Goal: Transaction & Acquisition: Subscribe to service/newsletter

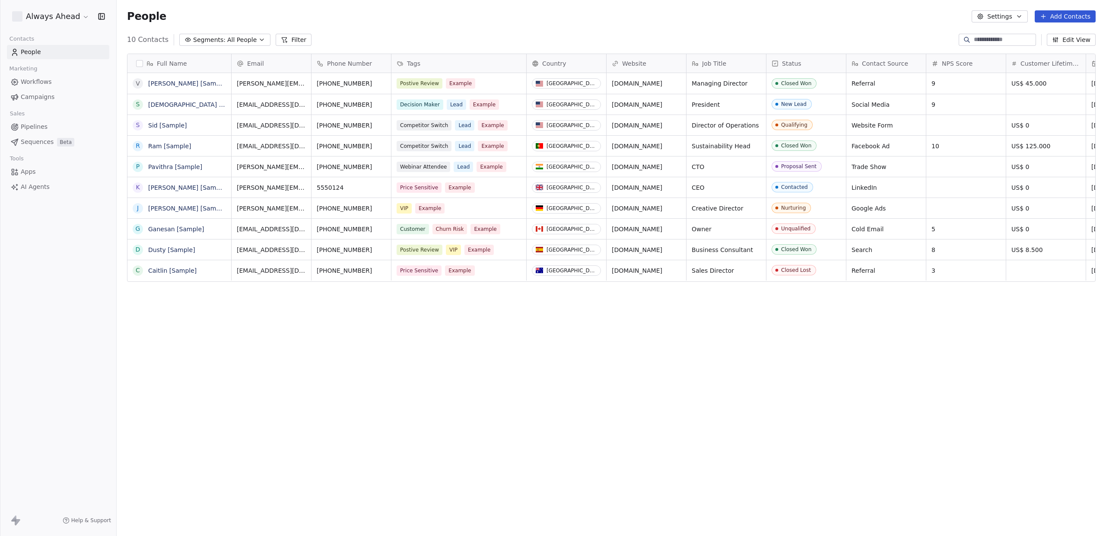
scroll to position [471, 989]
click at [82, 19] on html "Always Ahead Contacts People Marketing Workflows Campaigns Sales Pipelines Sequ…" at bounding box center [553, 268] width 1106 height 536
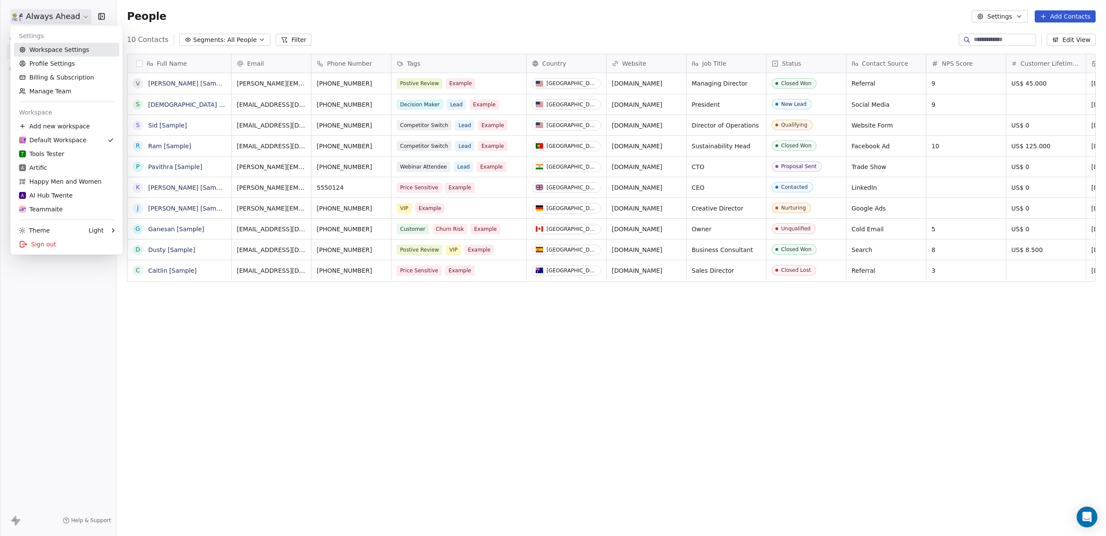
click at [61, 50] on link "Workspace Settings" at bounding box center [66, 50] width 105 height 14
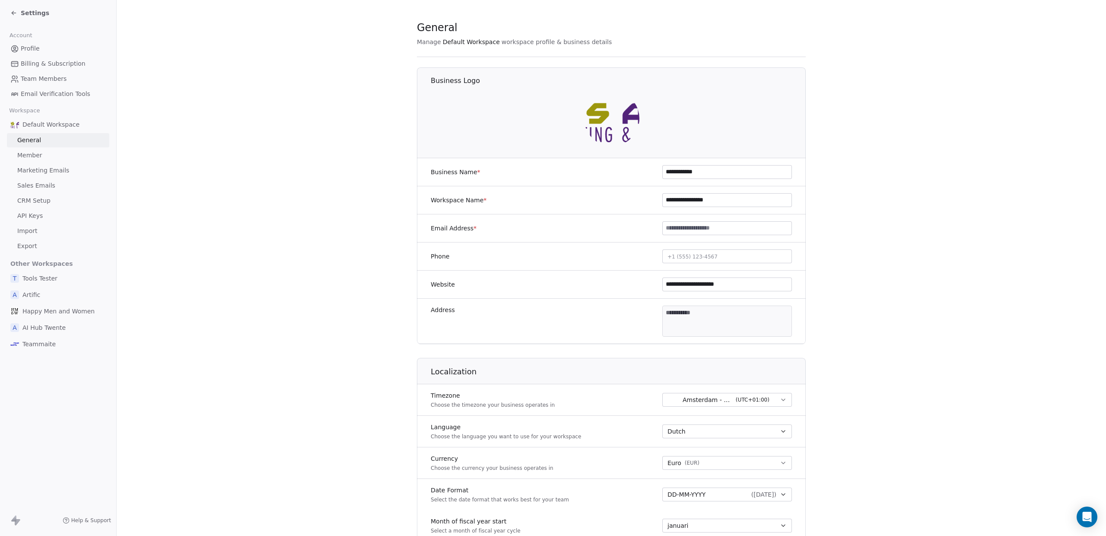
scroll to position [9, 0]
click at [46, 343] on span "Teammaite" at bounding box center [38, 343] width 33 height 9
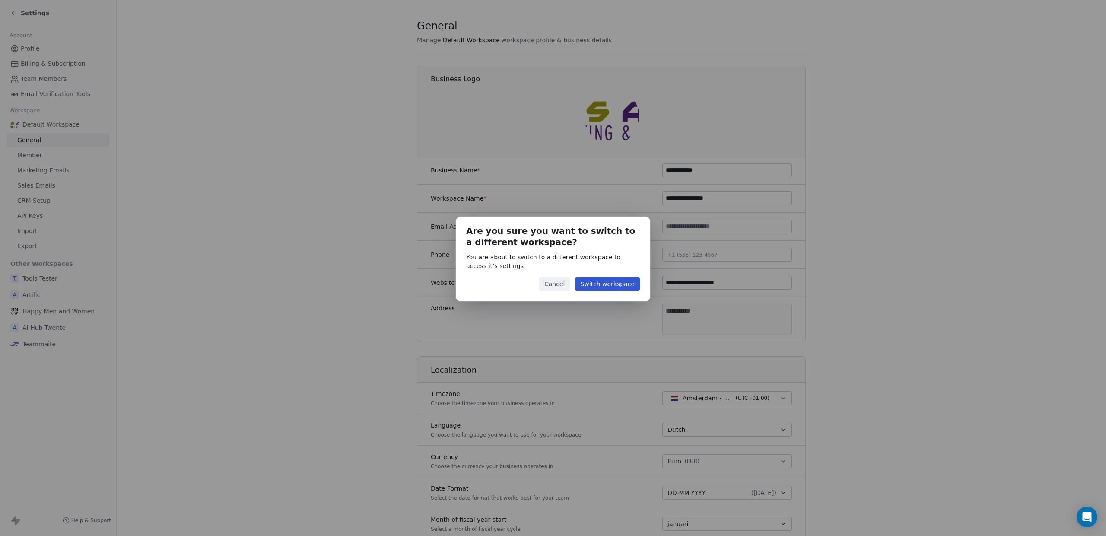
click at [550, 284] on button "Cancel" at bounding box center [554, 284] width 31 height 14
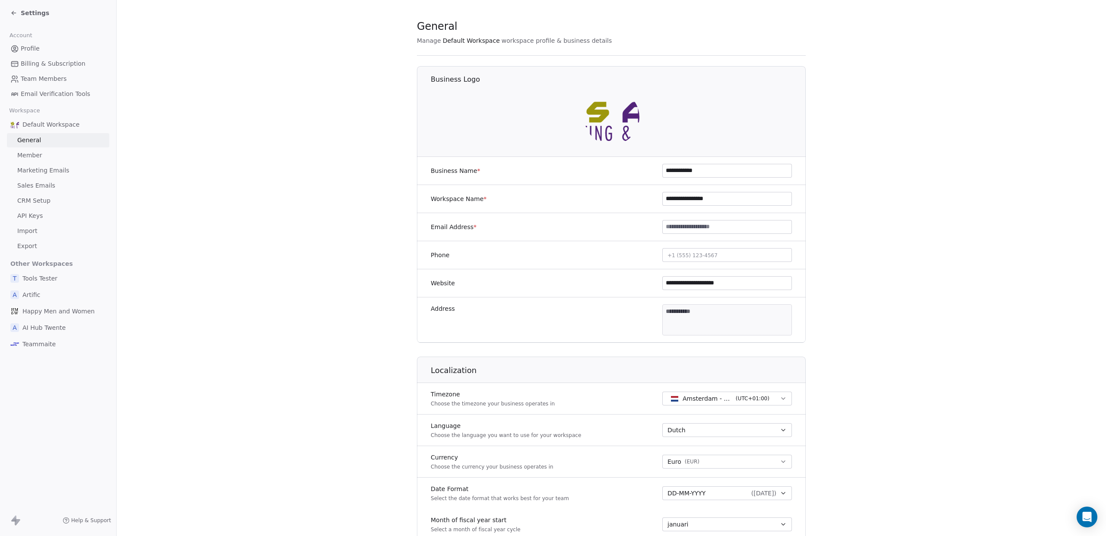
scroll to position [0, 0]
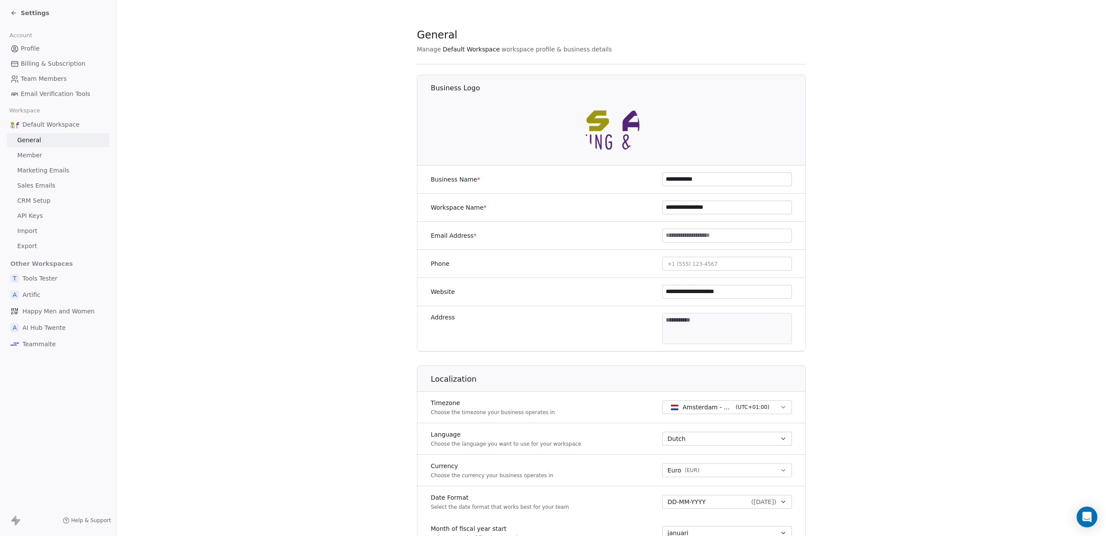
click at [60, 125] on span "Default Workspace" at bounding box center [50, 124] width 57 height 9
click at [15, 14] on icon at bounding box center [13, 13] width 7 height 7
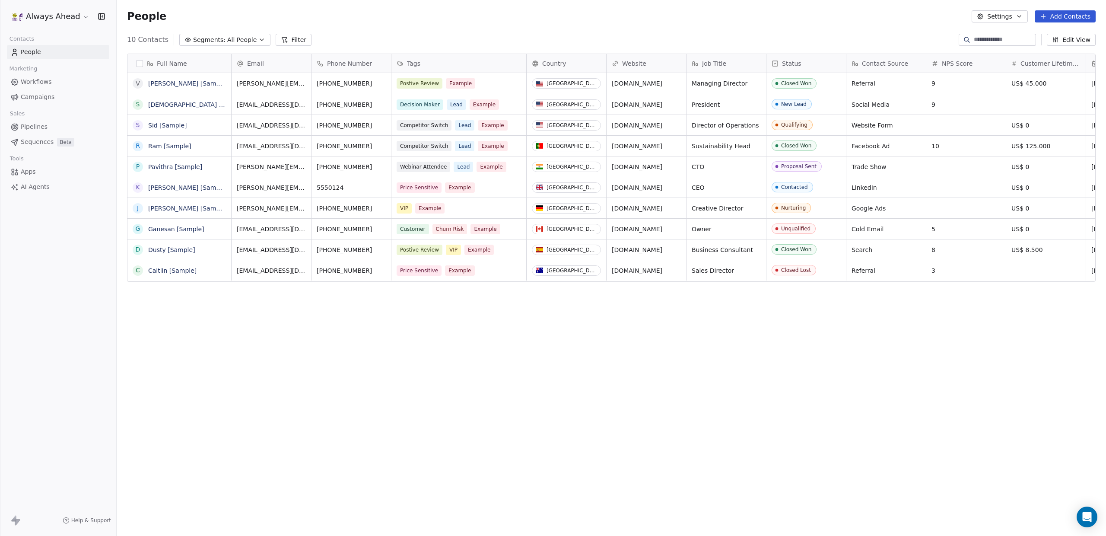
scroll to position [471, 989]
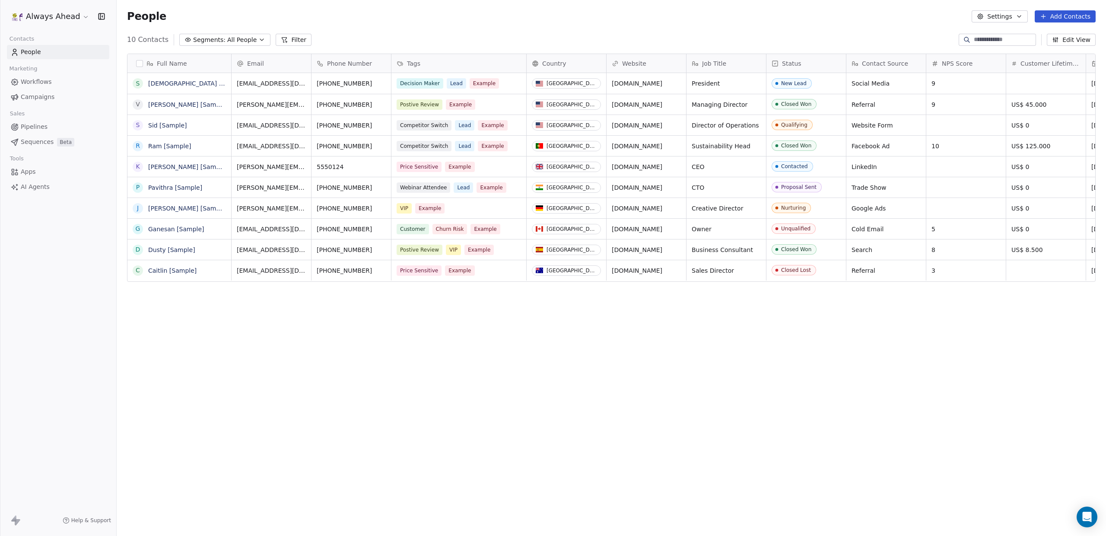
click at [103, 18] on icon "button" at bounding box center [101, 16] width 9 height 9
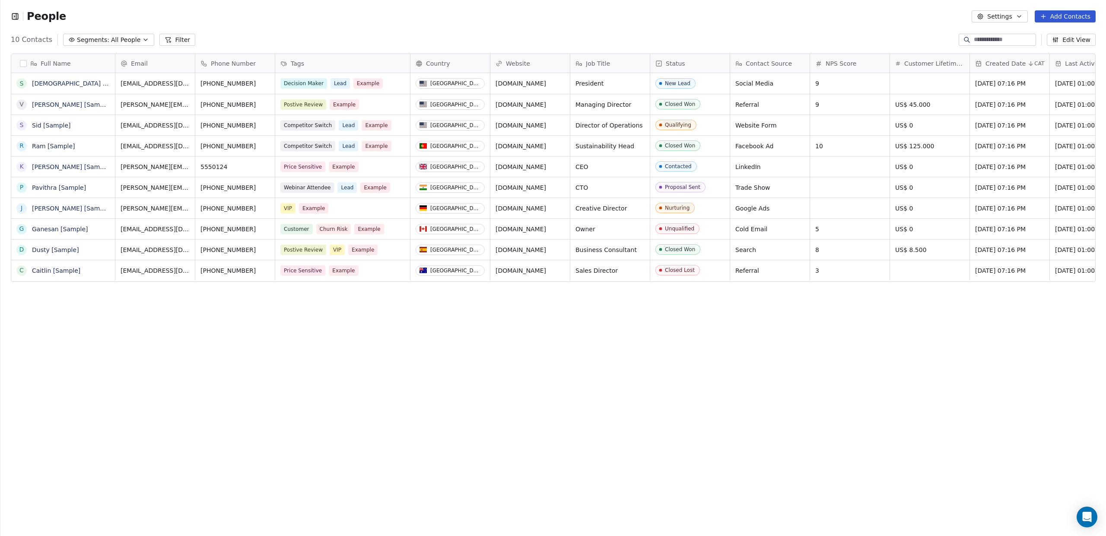
click at [17, 18] on icon "button" at bounding box center [15, 16] width 9 height 9
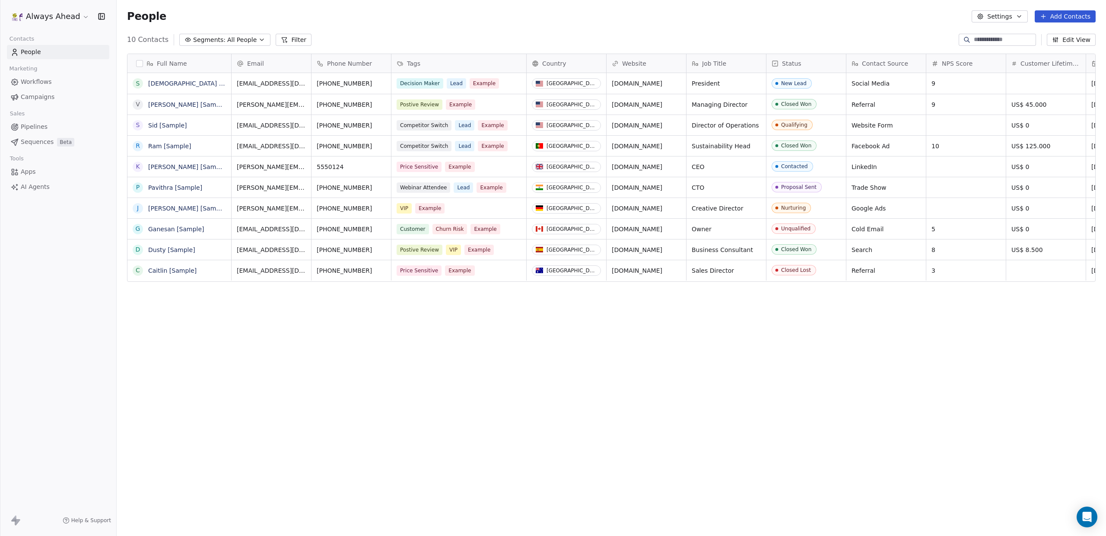
scroll to position [471, 989]
click at [83, 19] on html "Always Ahead Contacts People Marketing Workflows Campaigns Sales Pipelines Sequ…" at bounding box center [553, 268] width 1106 height 536
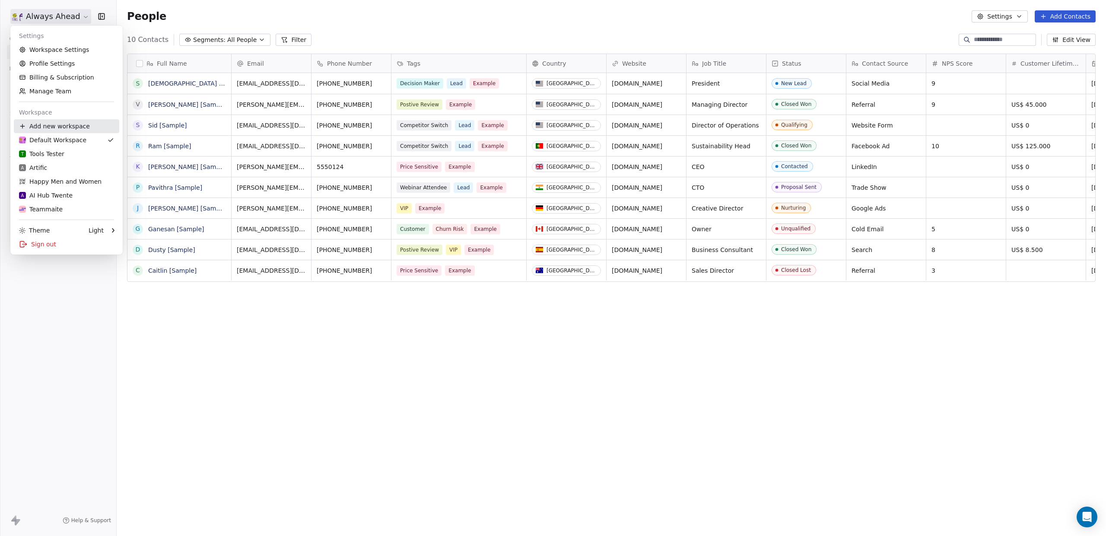
click at [51, 124] on div "Add new workspace" at bounding box center [66, 126] width 105 height 14
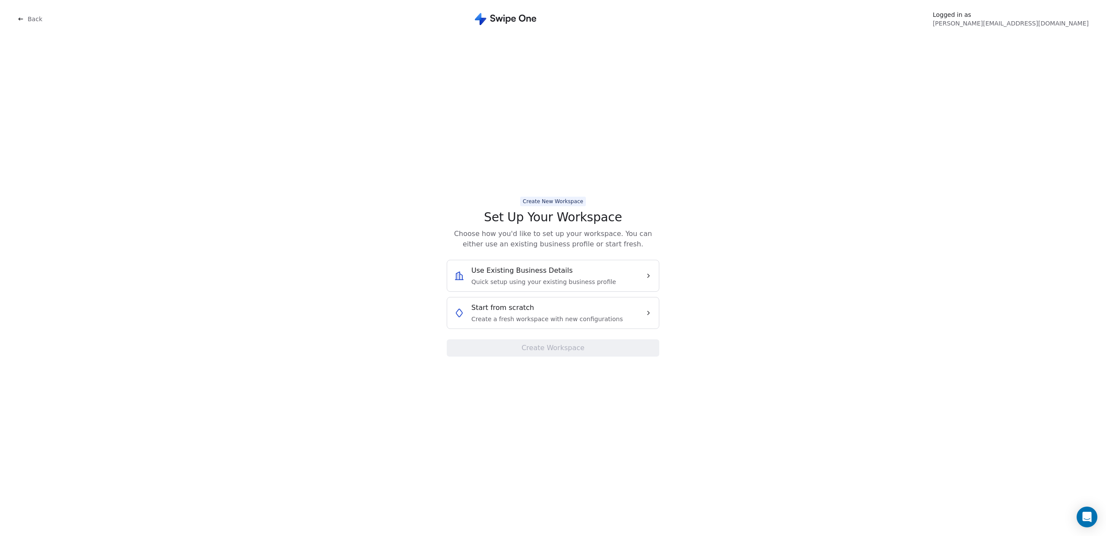
click at [628, 314] on div "Start from scratch Create a fresh workspace with new configurations" at bounding box center [546, 312] width 184 height 21
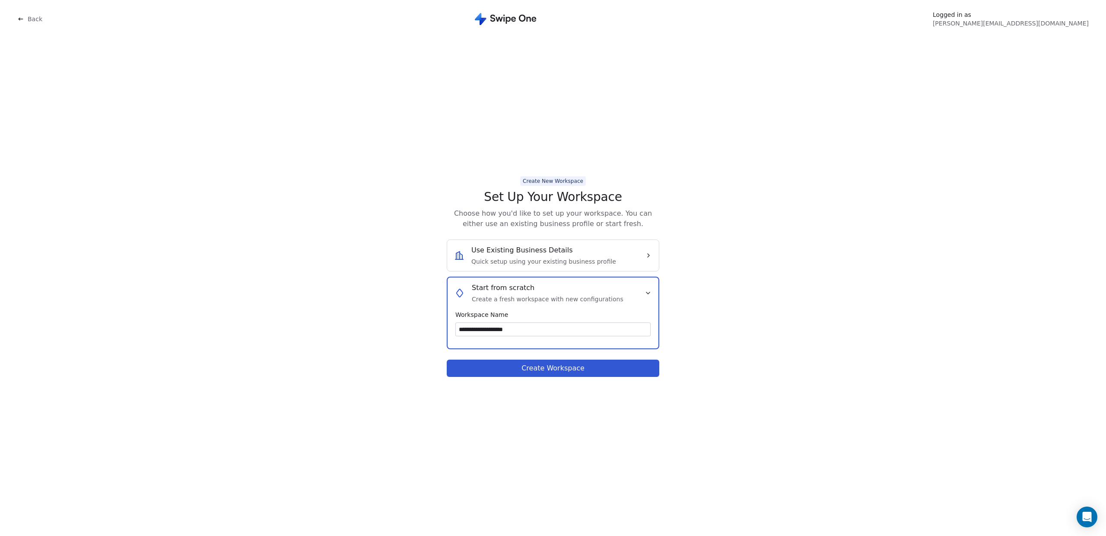
click at [477, 331] on input "**********" at bounding box center [553, 329] width 194 height 13
type input "**********"
click at [556, 366] on button "Create Workspace" at bounding box center [553, 367] width 212 height 17
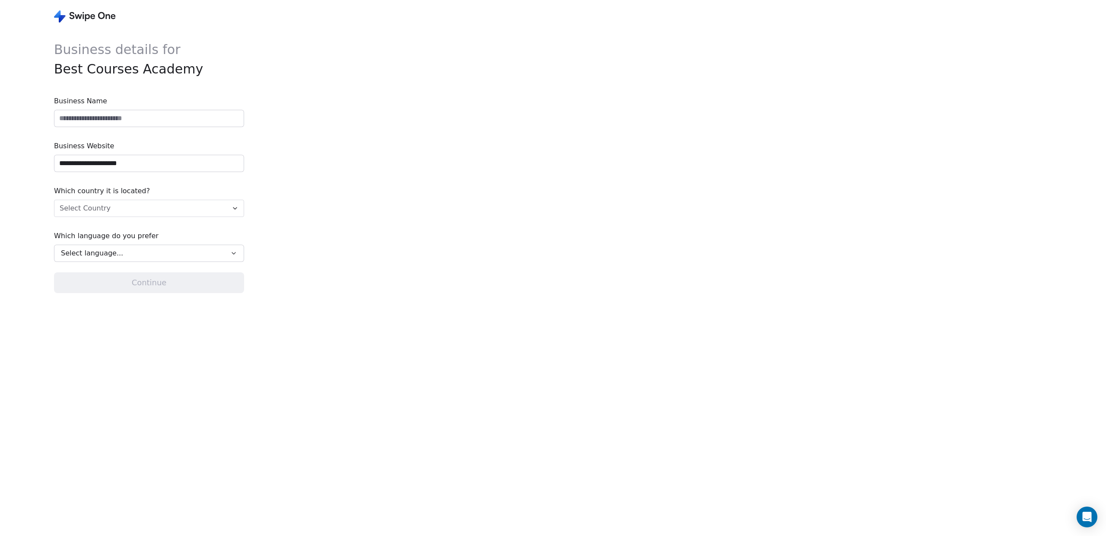
click at [167, 116] on input at bounding box center [148, 118] width 189 height 16
type input "**********"
click at [162, 165] on input "**********" at bounding box center [148, 163] width 189 height 16
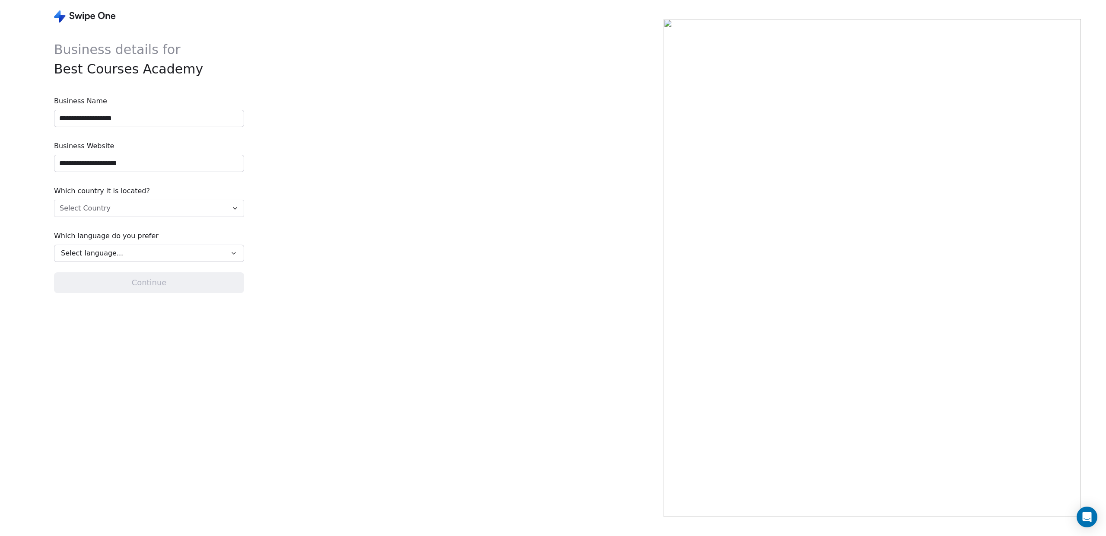
paste input "******"
type input "**********"
click at [233, 204] on html "**********" at bounding box center [553, 268] width 1106 height 536
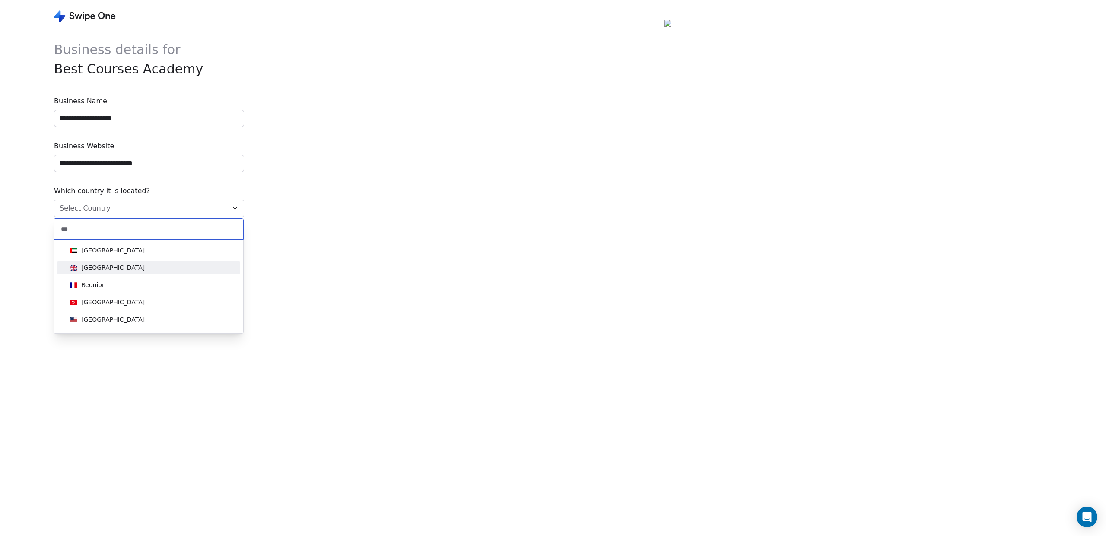
type input "***"
click at [102, 270] on div "[GEOGRAPHIC_DATA]" at bounding box center [112, 267] width 63 height 9
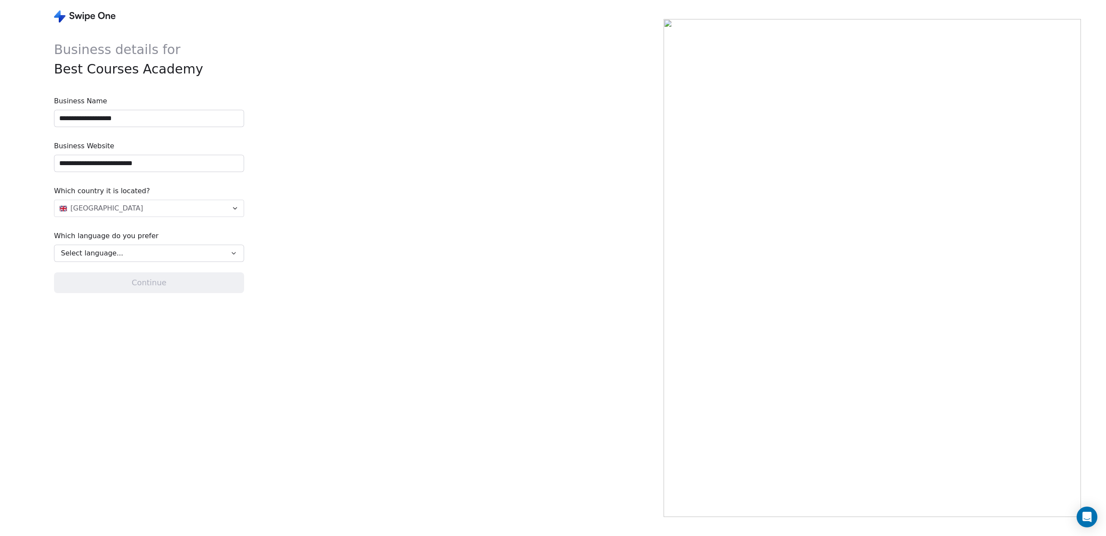
click at [164, 257] on div "Select language..." at bounding box center [143, 253] width 164 height 10
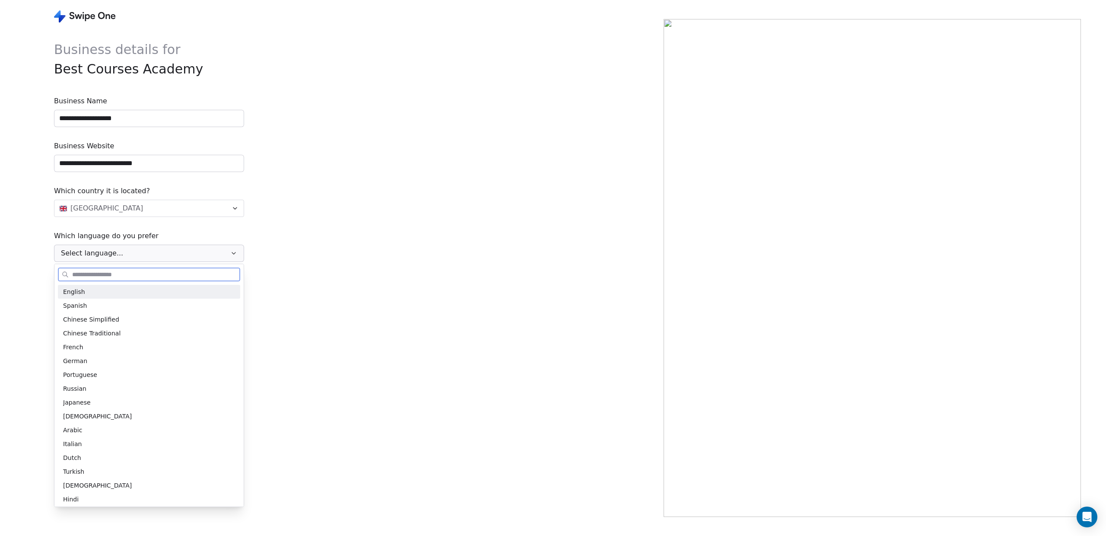
click at [129, 295] on div "English" at bounding box center [149, 291] width 172 height 9
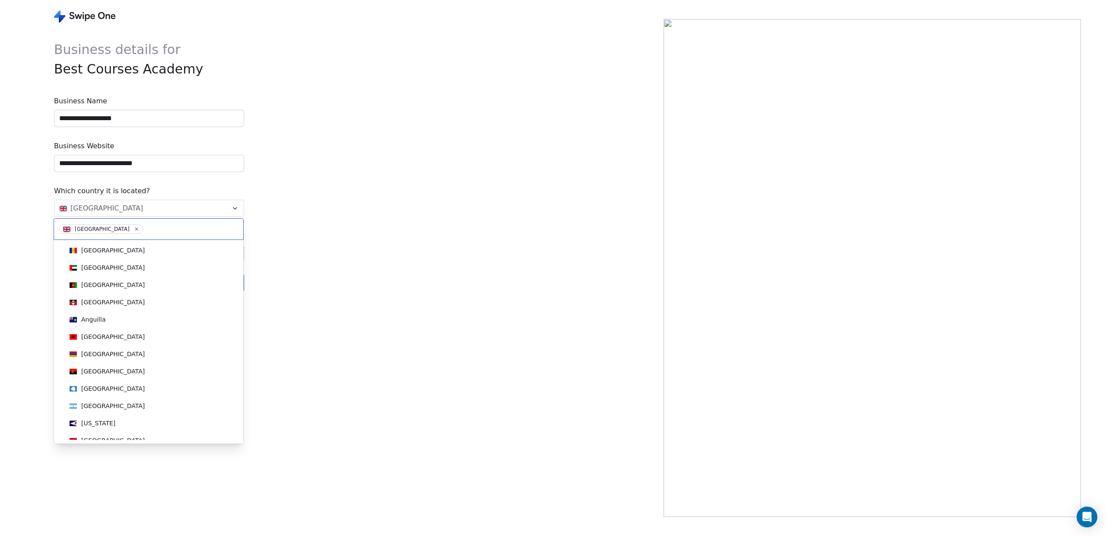
click at [231, 208] on html "**********" at bounding box center [553, 268] width 1106 height 536
click at [135, 228] on icon at bounding box center [136, 229] width 3 height 3
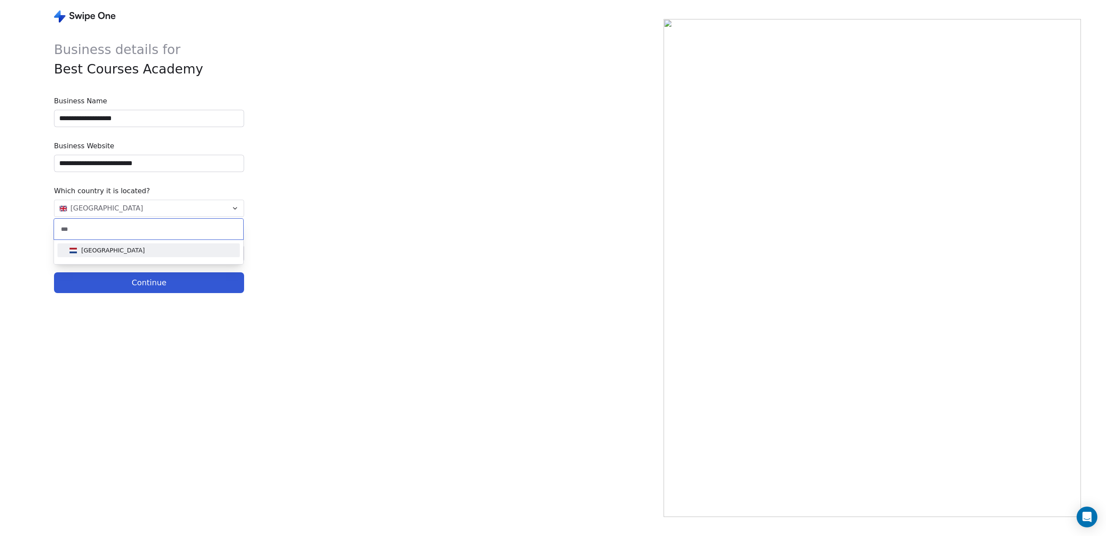
type input "***"
click at [86, 250] on div "[GEOGRAPHIC_DATA]" at bounding box center [112, 250] width 63 height 9
click at [146, 282] on button "Continue" at bounding box center [149, 282] width 190 height 21
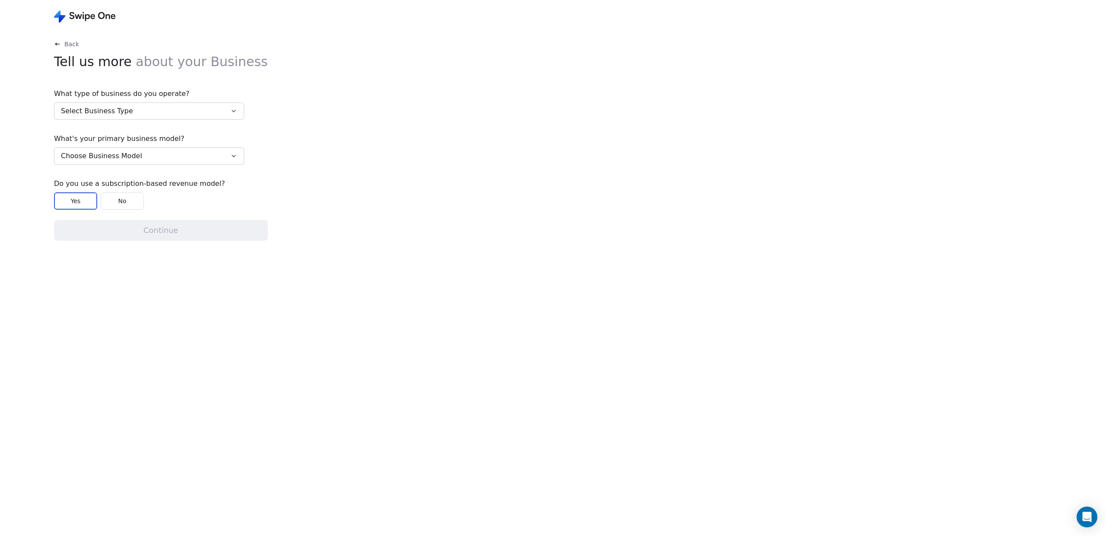
click at [231, 115] on button "Select Business Type" at bounding box center [149, 110] width 190 height 17
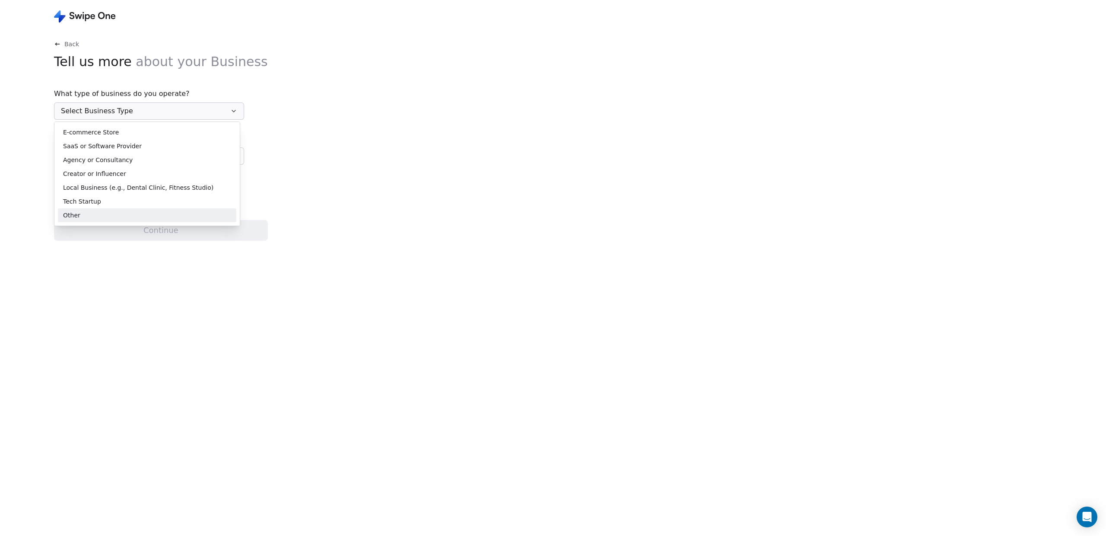
click at [96, 215] on div "Other" at bounding box center [147, 215] width 168 height 9
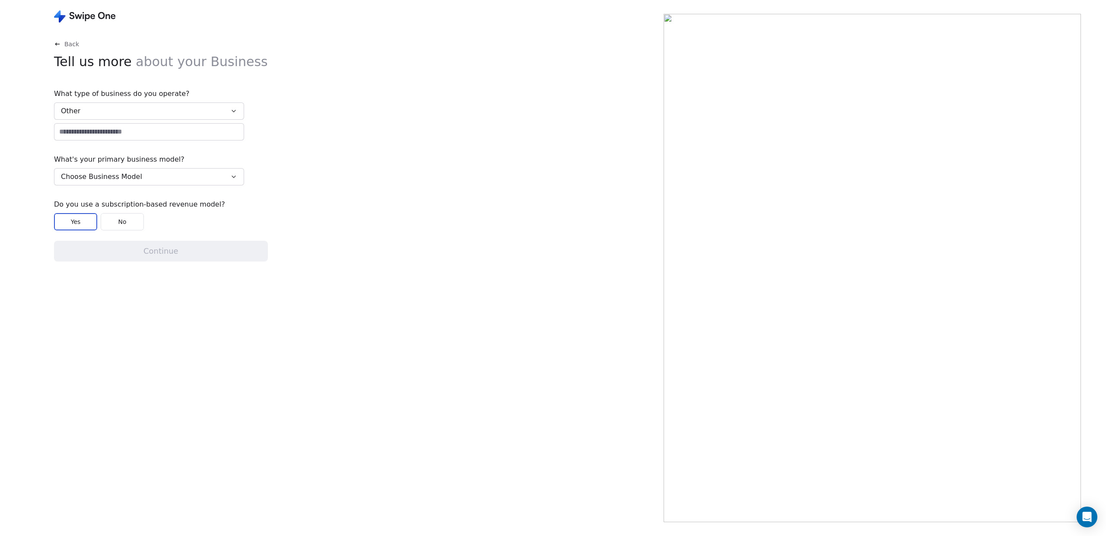
click at [150, 133] on input at bounding box center [148, 132] width 189 height 16
type input "*"
type input "**********"
click at [141, 177] on button "Choose Business Model" at bounding box center [149, 176] width 190 height 17
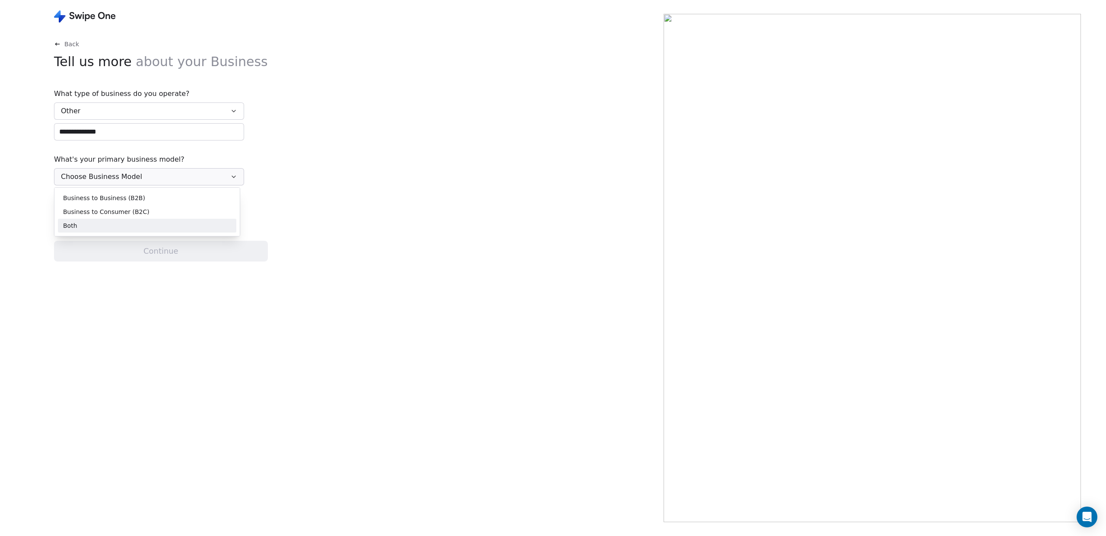
click at [137, 225] on div "Both" at bounding box center [147, 225] width 168 height 9
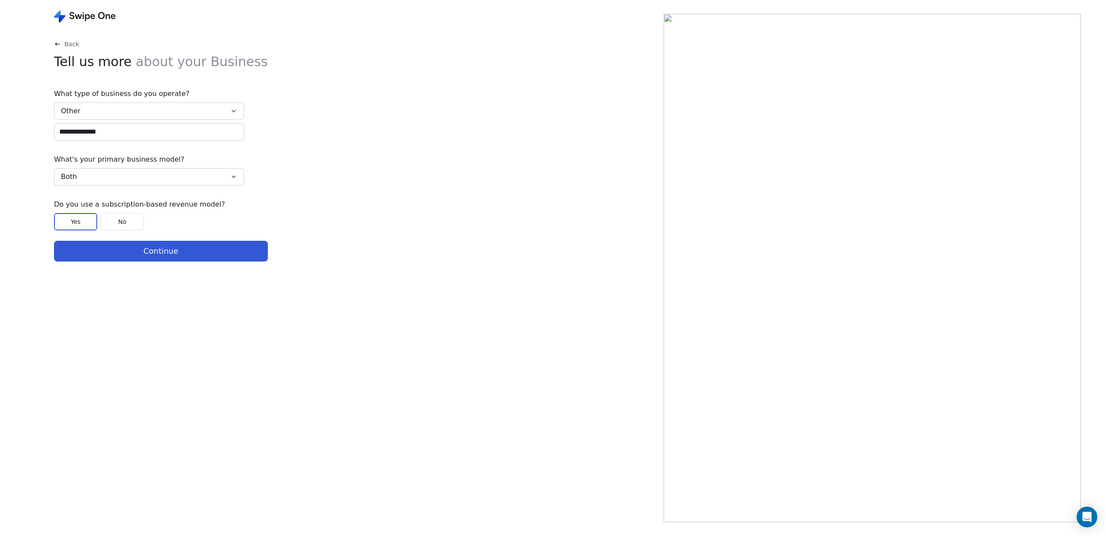
click at [127, 222] on button "No" at bounding box center [122, 221] width 43 height 17
click at [133, 254] on button "Continue" at bounding box center [161, 251] width 214 height 21
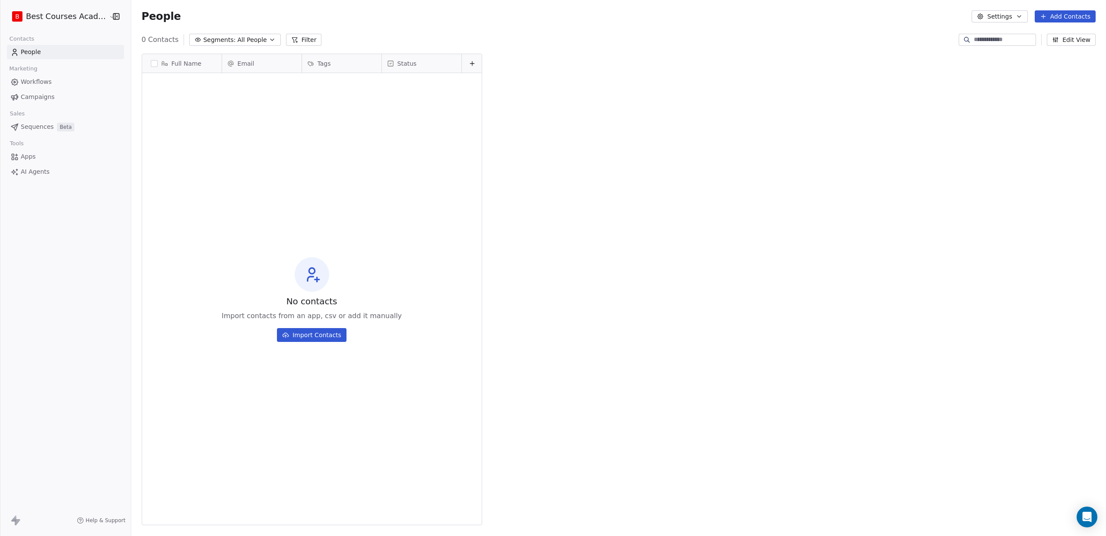
scroll to position [471, 980]
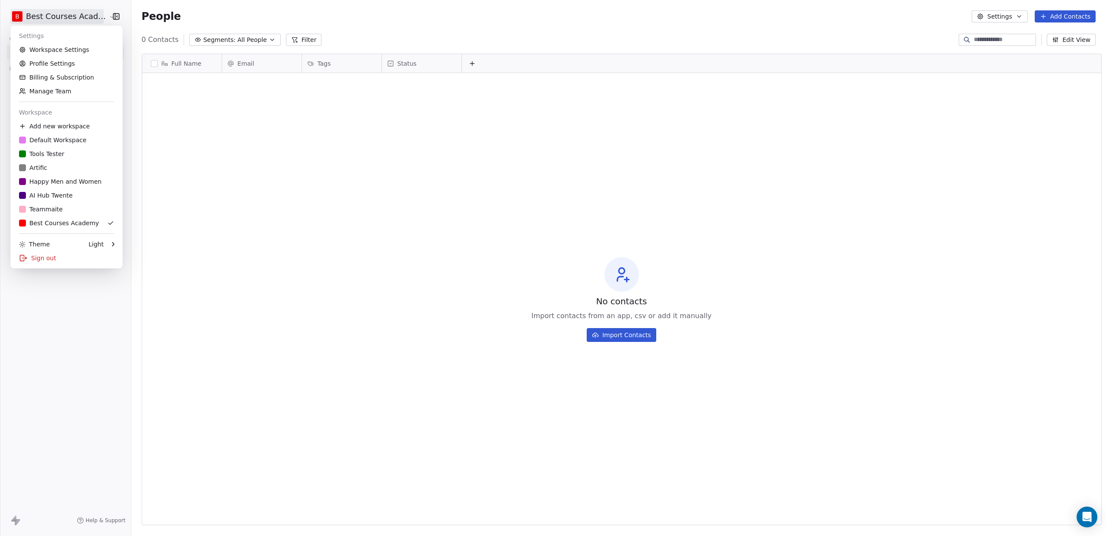
click at [86, 14] on html "B Best Courses Academy Contacts People Marketing Workflows Campaigns Sales Sequ…" at bounding box center [553, 268] width 1106 height 536
click at [74, 49] on link "Workspace Settings" at bounding box center [66, 50] width 105 height 14
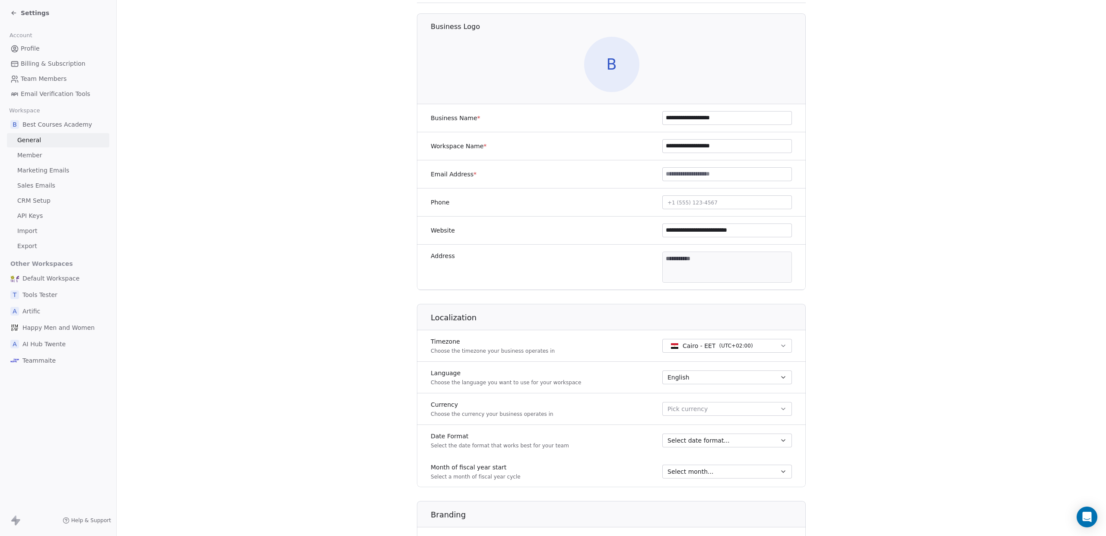
scroll to position [60, 0]
click at [687, 175] on input at bounding box center [726, 174] width 129 height 13
type input "**********"
click at [963, 262] on section "**********" at bounding box center [611, 344] width 989 height 808
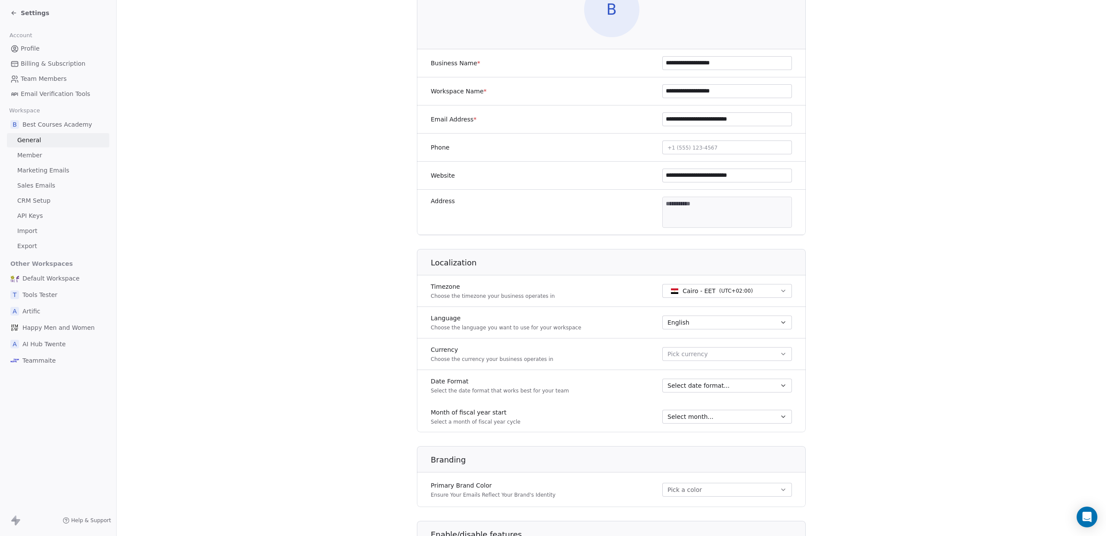
scroll to position [119, 0]
click at [765, 358] on div "Pick currency" at bounding box center [727, 350] width 130 height 17
click at [781, 353] on icon "button" at bounding box center [783, 351] width 7 height 7
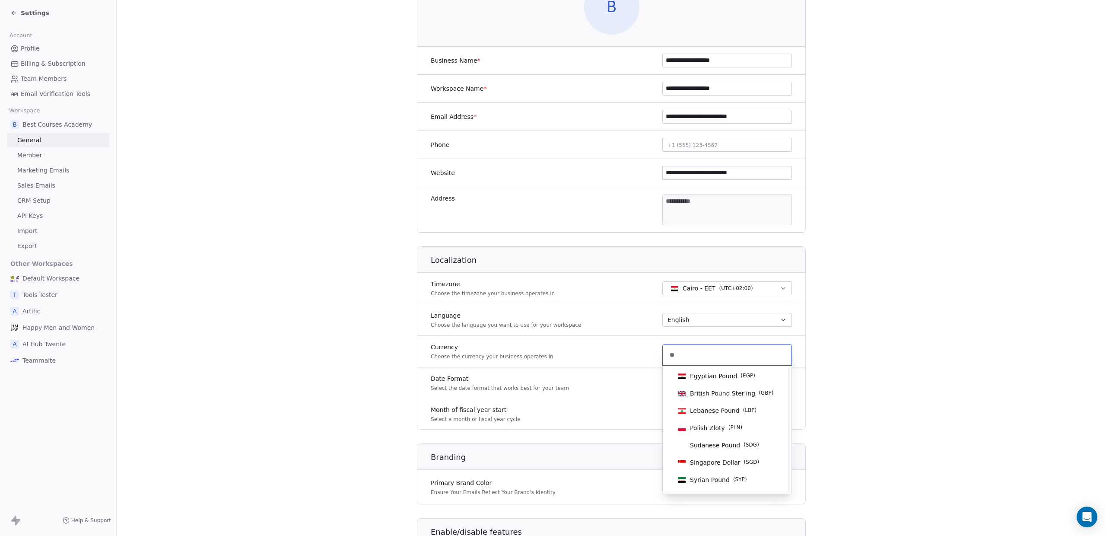
scroll to position [0, 0]
type input "**"
click at [716, 393] on span "British Pound Sterling" at bounding box center [722, 393] width 65 height 9
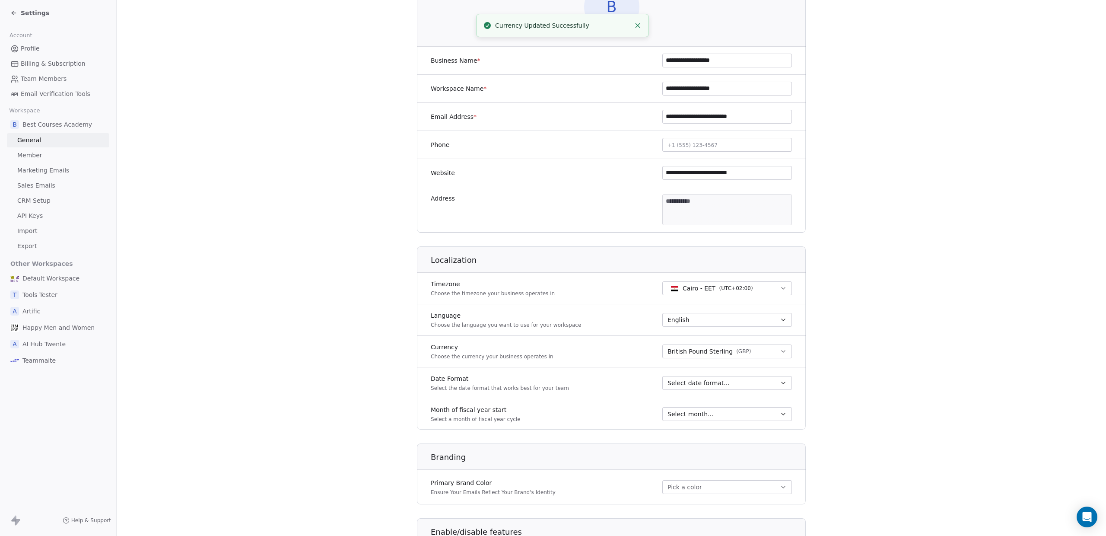
click at [776, 383] on div "Select date format..." at bounding box center [721, 382] width 109 height 9
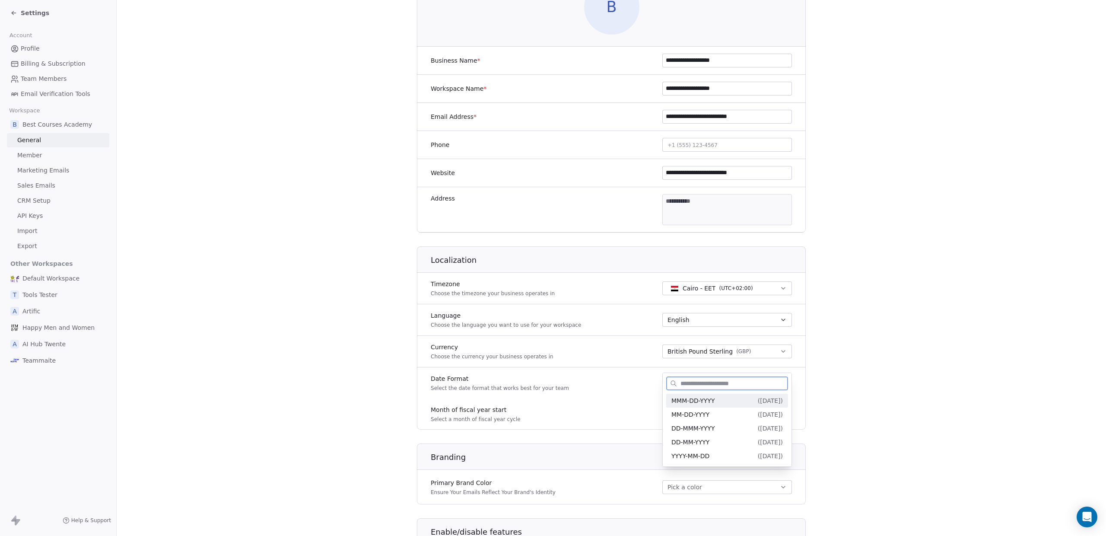
click at [713, 402] on span "MMM-DD-YYYY" at bounding box center [692, 400] width 43 height 7
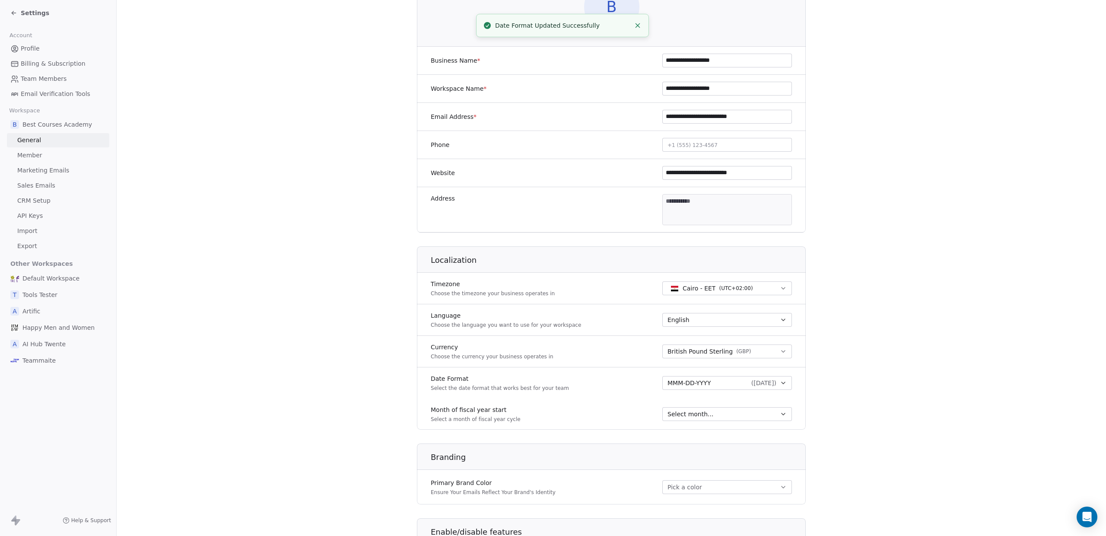
click at [787, 416] on button "Select month..." at bounding box center [727, 414] width 130 height 14
drag, startPoint x: 680, startPoint y: 260, endPoint x: 724, endPoint y: 264, distance: 44.7
click at [680, 260] on span "januari" at bounding box center [726, 261] width 111 height 9
click at [886, 302] on section "**********" at bounding box center [611, 285] width 989 height 808
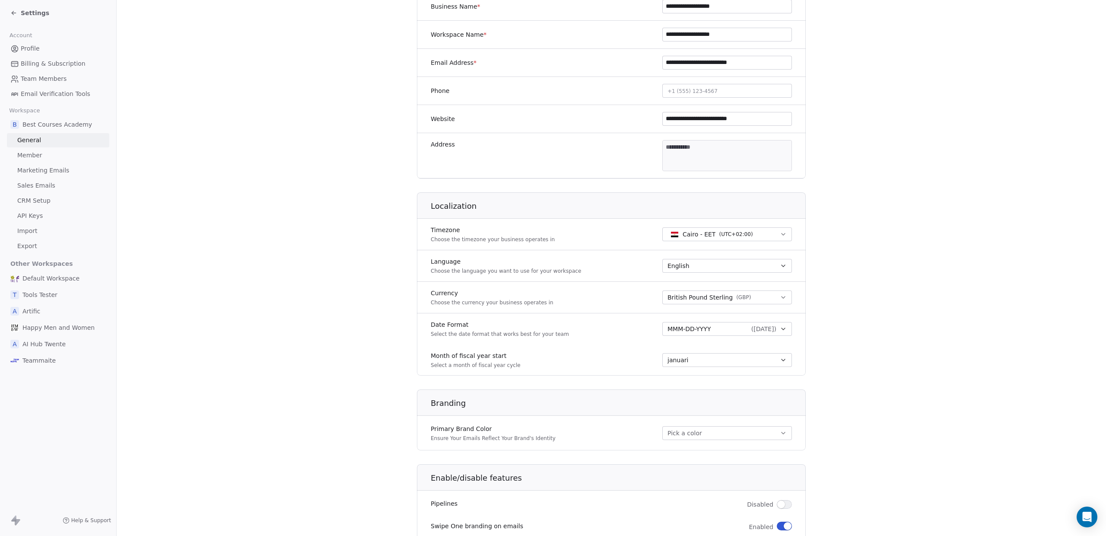
scroll to position [180, 0]
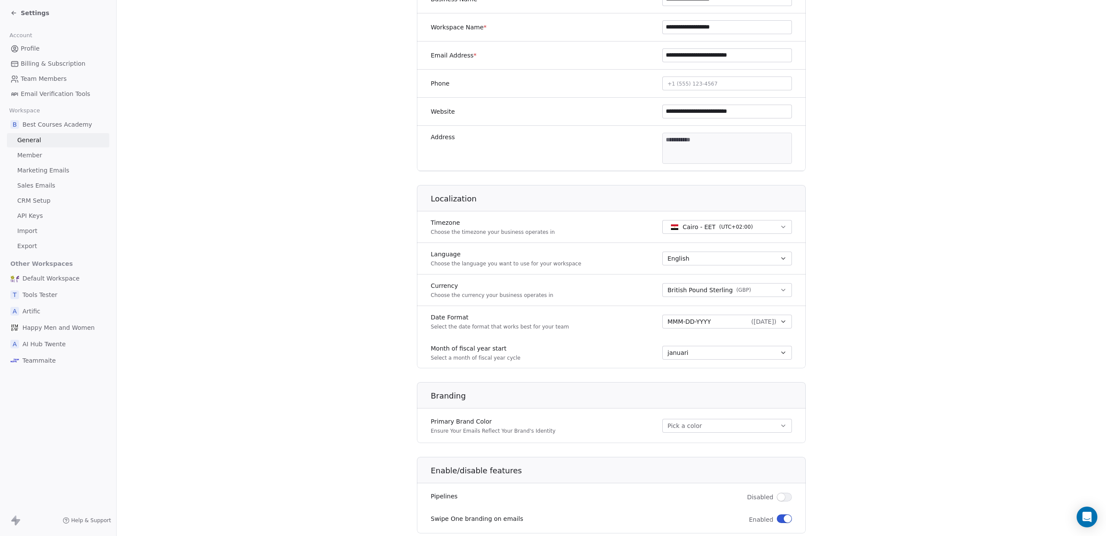
click at [780, 226] on icon "button" at bounding box center [783, 226] width 7 height 7
type input "***"
click at [738, 262] on div "Amsterdam - CET ( UTC+01:00 )" at bounding box center [731, 261] width 90 height 9
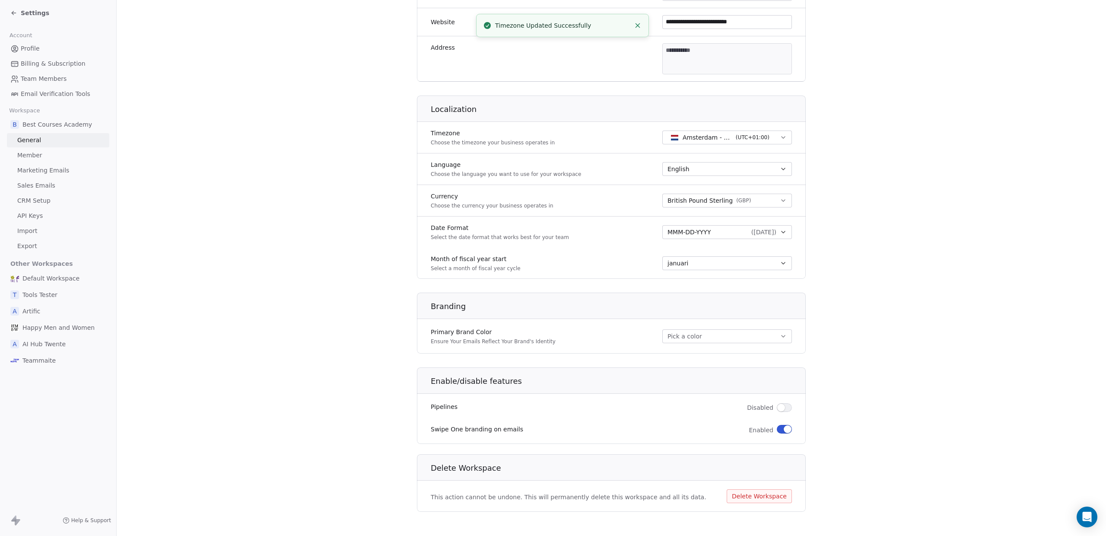
scroll to position [273, 0]
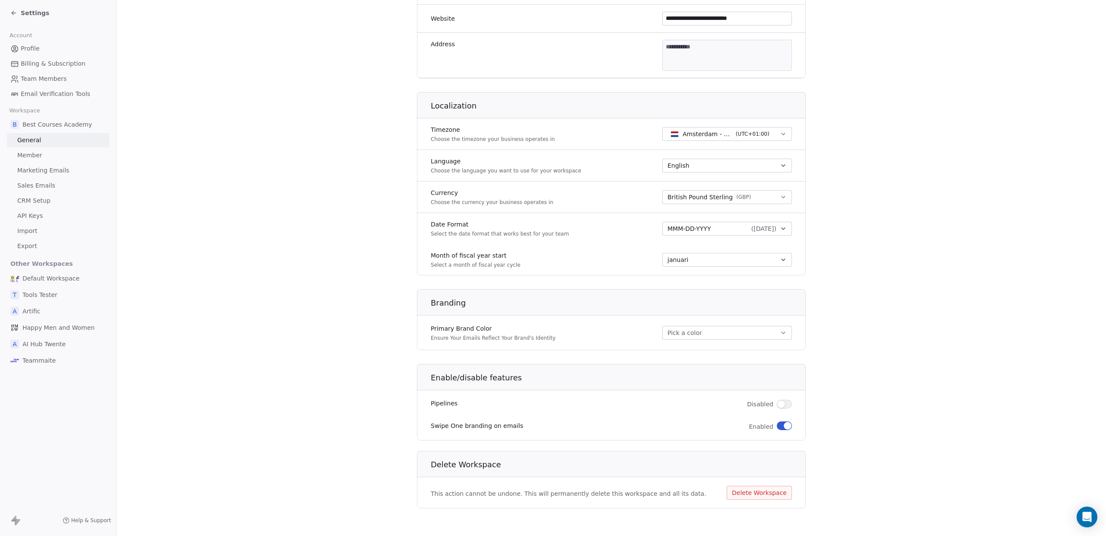
click at [788, 423] on span "button" at bounding box center [787, 426] width 8 height 8
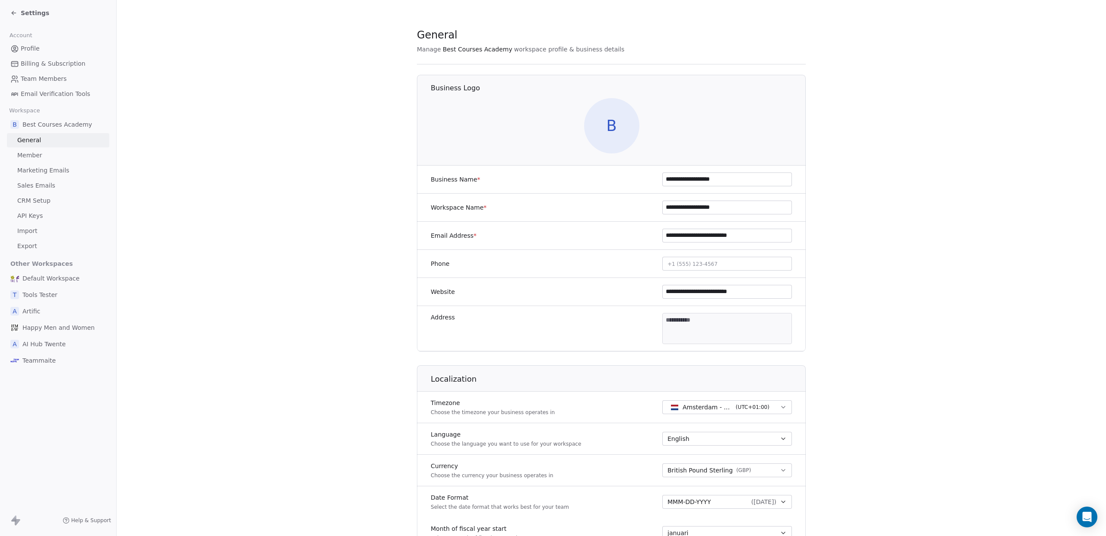
scroll to position [0, 0]
click at [32, 153] on span "Member" at bounding box center [29, 155] width 25 height 9
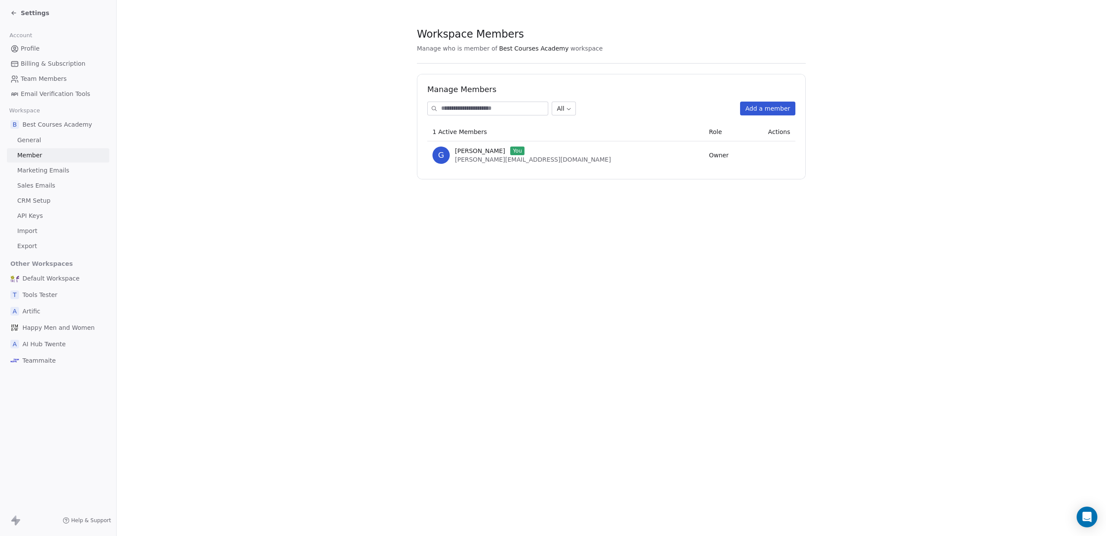
click at [46, 186] on span "Sales Emails" at bounding box center [36, 185] width 38 height 9
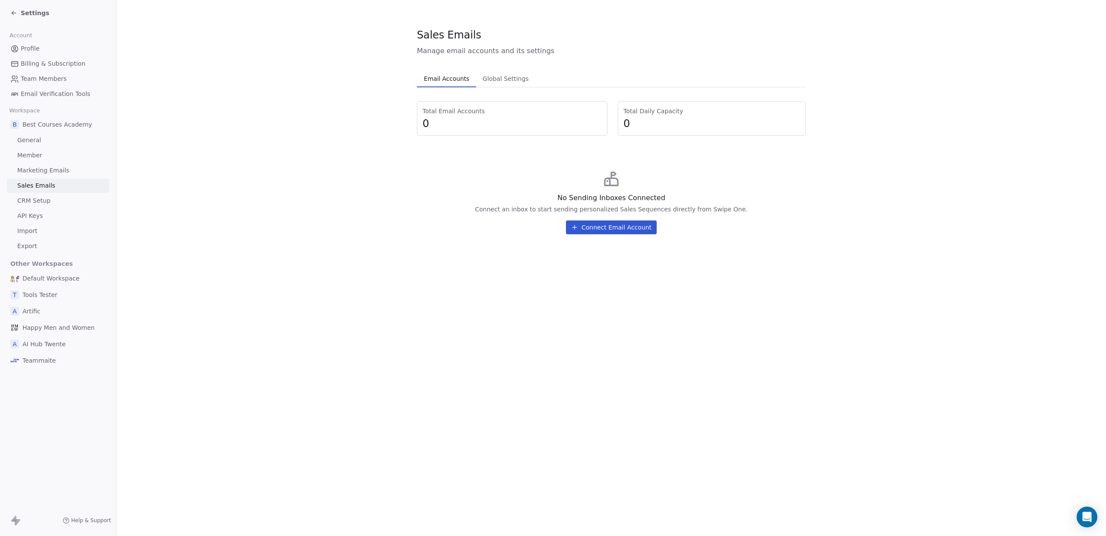
click at [48, 205] on link "CRM Setup" at bounding box center [58, 200] width 102 height 14
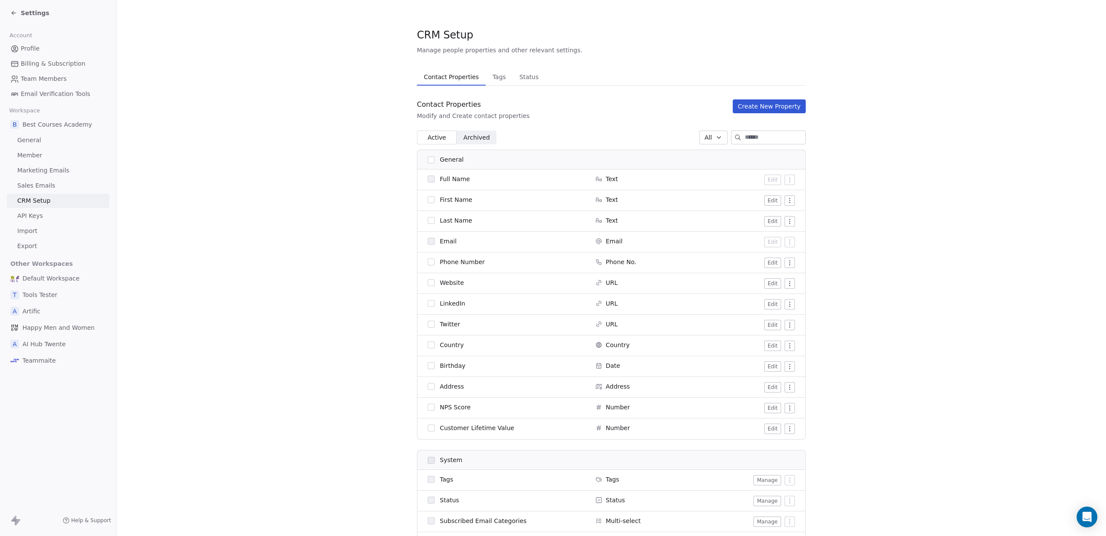
click at [44, 209] on link "API Keys" at bounding box center [58, 216] width 102 height 14
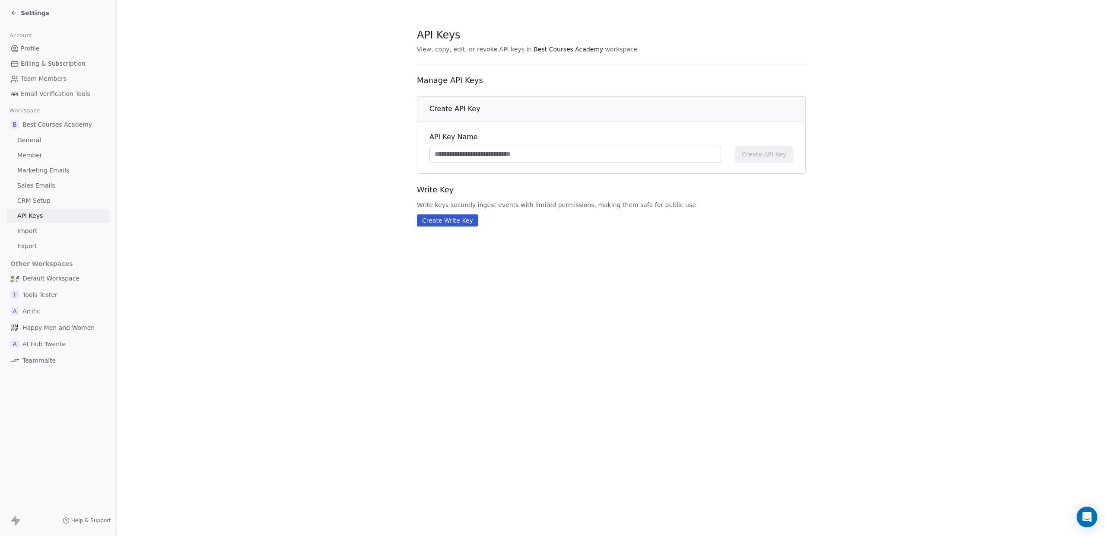
click at [57, 92] on span "Email Verification Tools" at bounding box center [56, 93] width 70 height 9
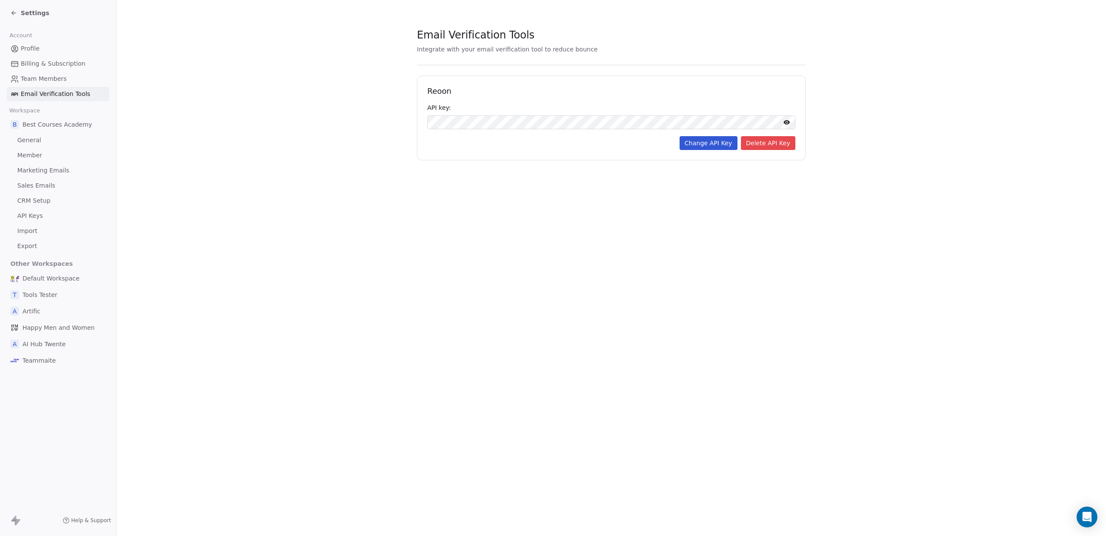
click at [13, 10] on icon at bounding box center [13, 13] width 7 height 7
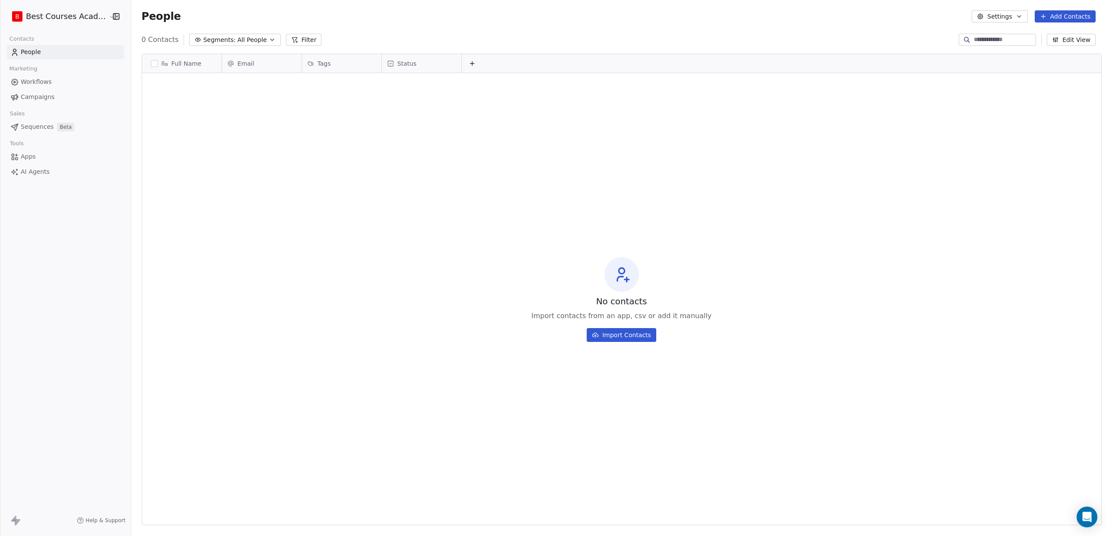
scroll to position [0, 1]
click at [1055, 16] on button "Add Contacts" at bounding box center [1064, 16] width 61 height 12
click at [1040, 50] on span "Import from CSV" at bounding box center [1063, 48] width 50 height 9
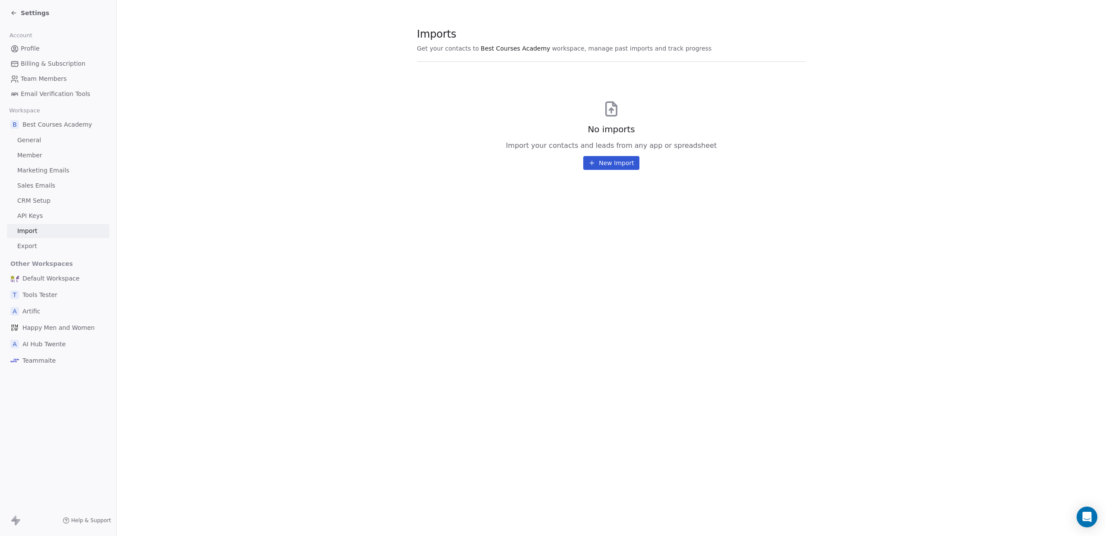
click at [600, 162] on button "New Import" at bounding box center [611, 163] width 56 height 14
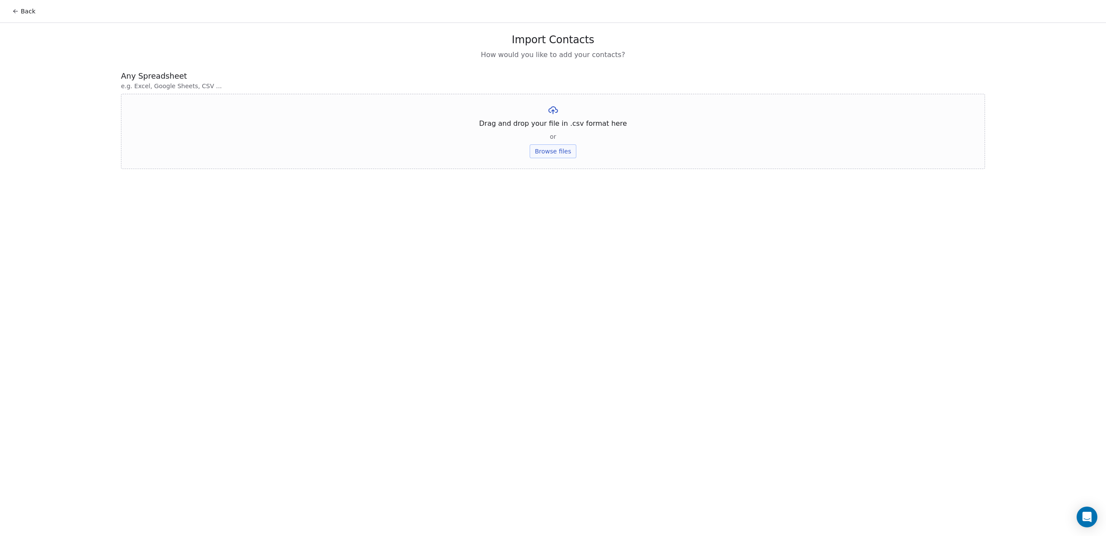
click at [558, 152] on button "Browse files" at bounding box center [552, 151] width 47 height 14
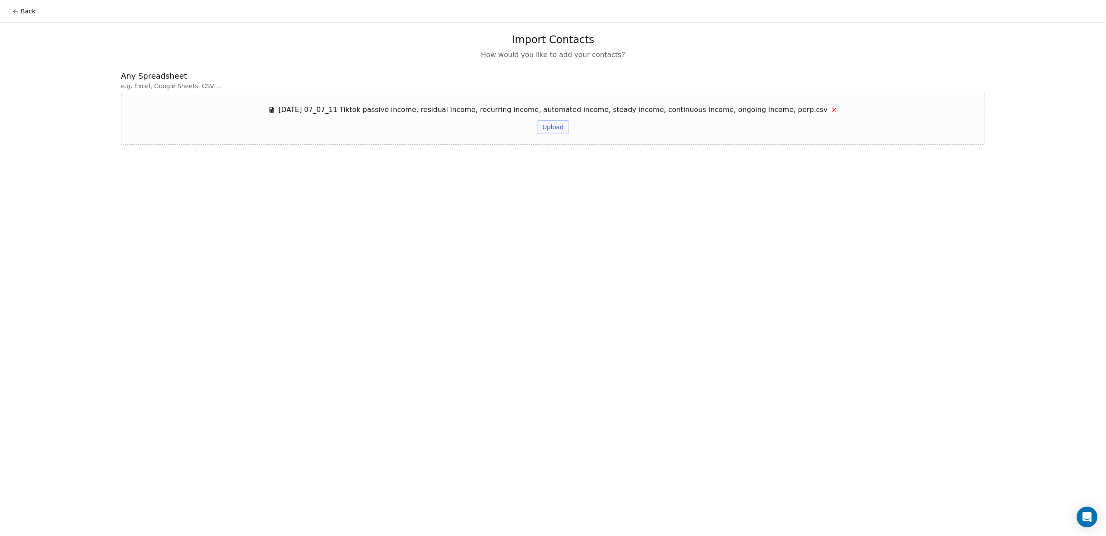
click at [24, 12] on button "Back" at bounding box center [24, 11] width 34 height 16
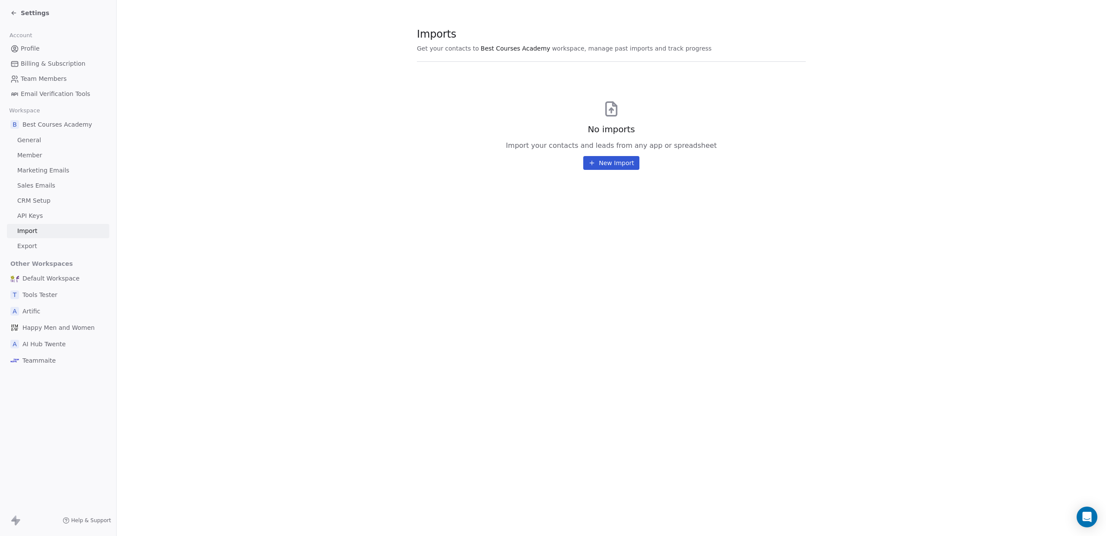
click at [615, 162] on button "New Import" at bounding box center [611, 163] width 56 height 14
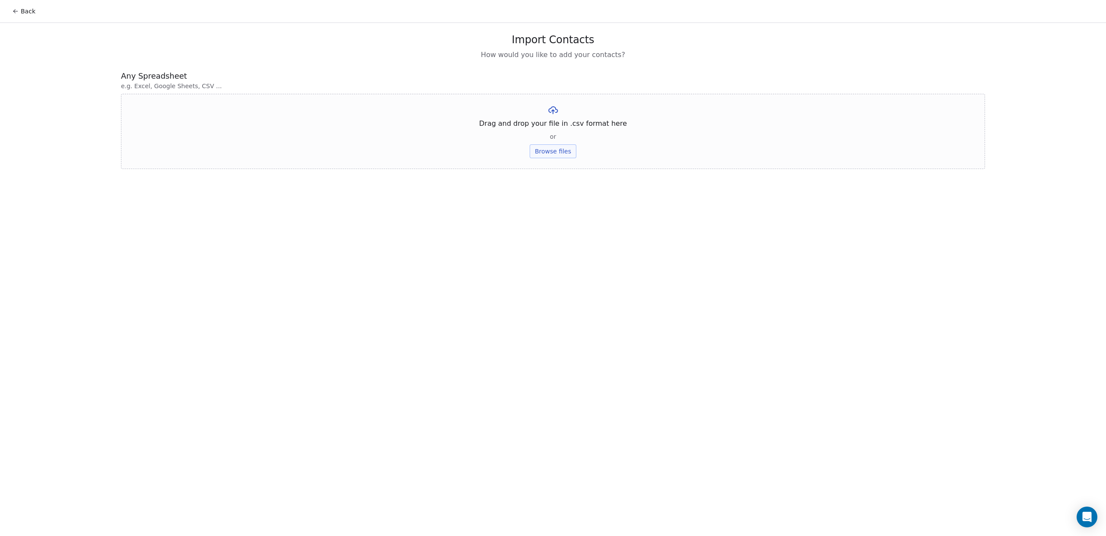
click at [559, 154] on button "Browse files" at bounding box center [552, 151] width 47 height 14
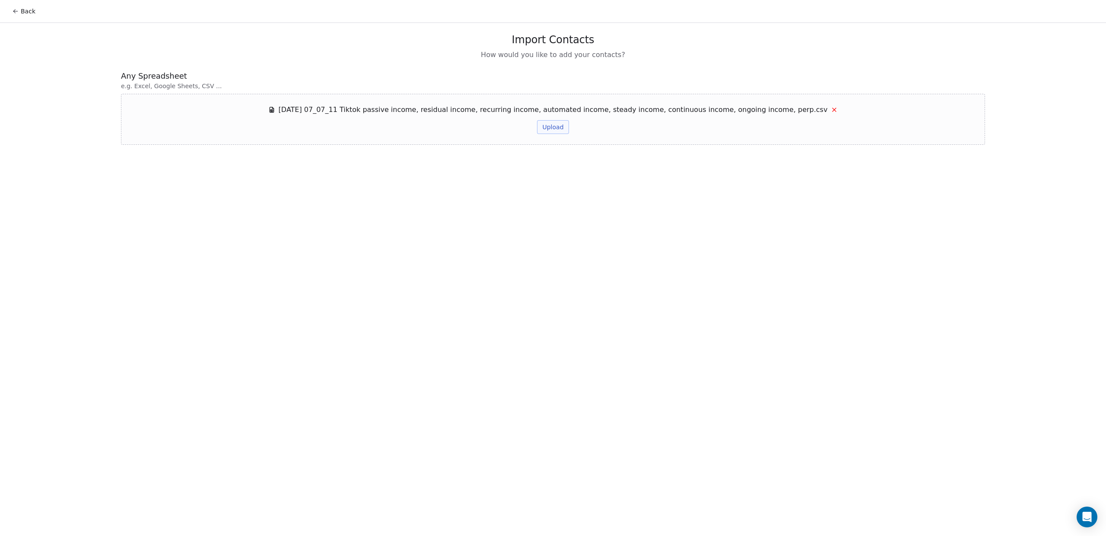
click at [550, 128] on button "Upload" at bounding box center [553, 127] width 32 height 14
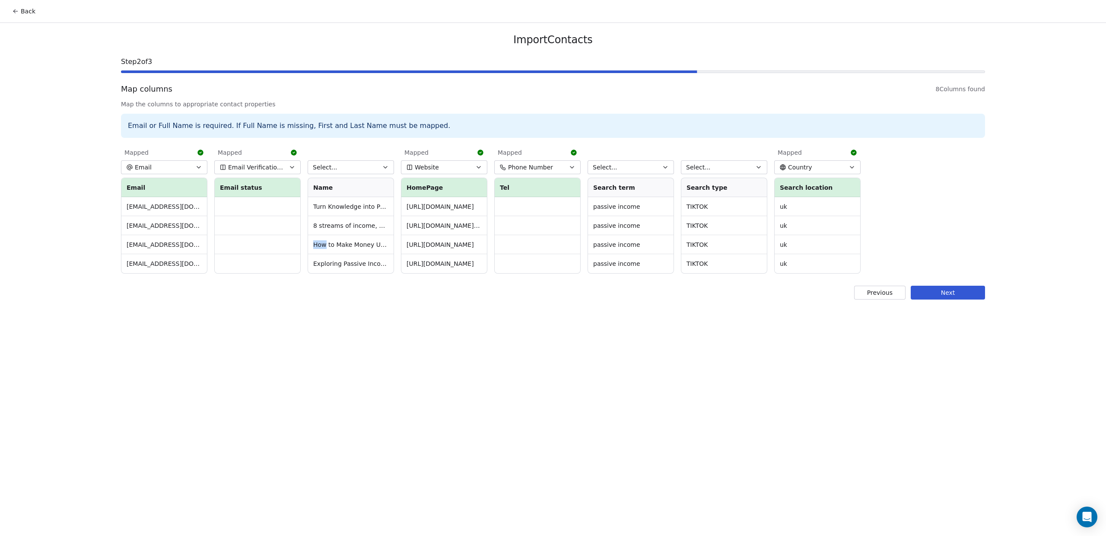
drag, startPoint x: 323, startPoint y: 245, endPoint x: 359, endPoint y: 234, distance: 37.7
click at [361, 233] on tbody "Turn Knowledge into Passive Income with Venblue - TikTok 8 streams of income, $…" at bounding box center [351, 235] width 86 height 76
click at [1014, 299] on div "Back Import Contacts Step 2 of 3 Map columns 8 Columns found Map the columns to…" at bounding box center [553, 268] width 1106 height 536
click at [987, 298] on div "Import Contacts Step 2 of 3 Map columns 8 Columns found Map the columns to appr…" at bounding box center [553, 166] width 884 height 287
click at [966, 294] on button "Next" at bounding box center [947, 292] width 74 height 14
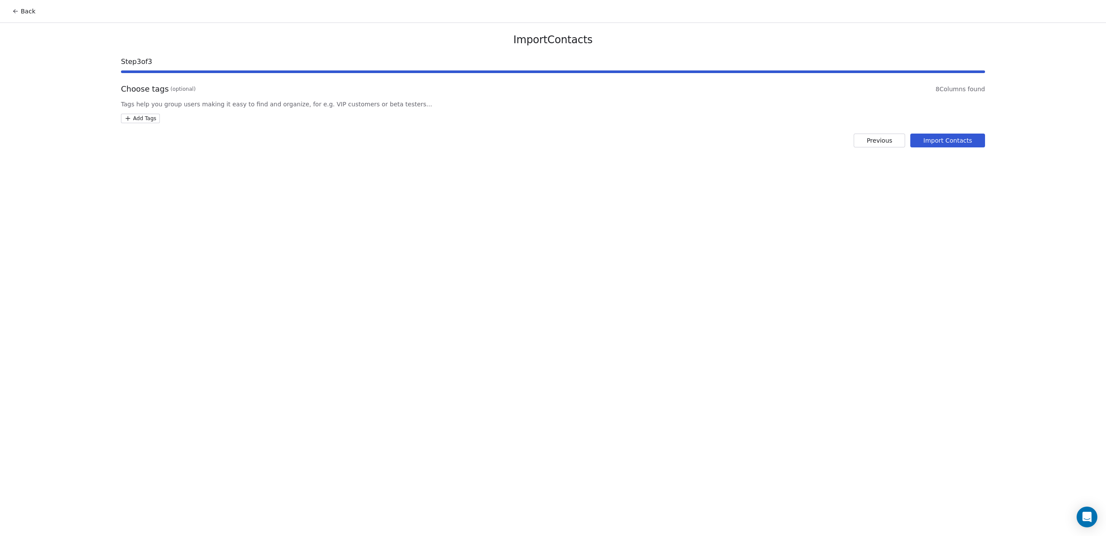
click at [950, 140] on button "Import Contacts" at bounding box center [947, 140] width 75 height 14
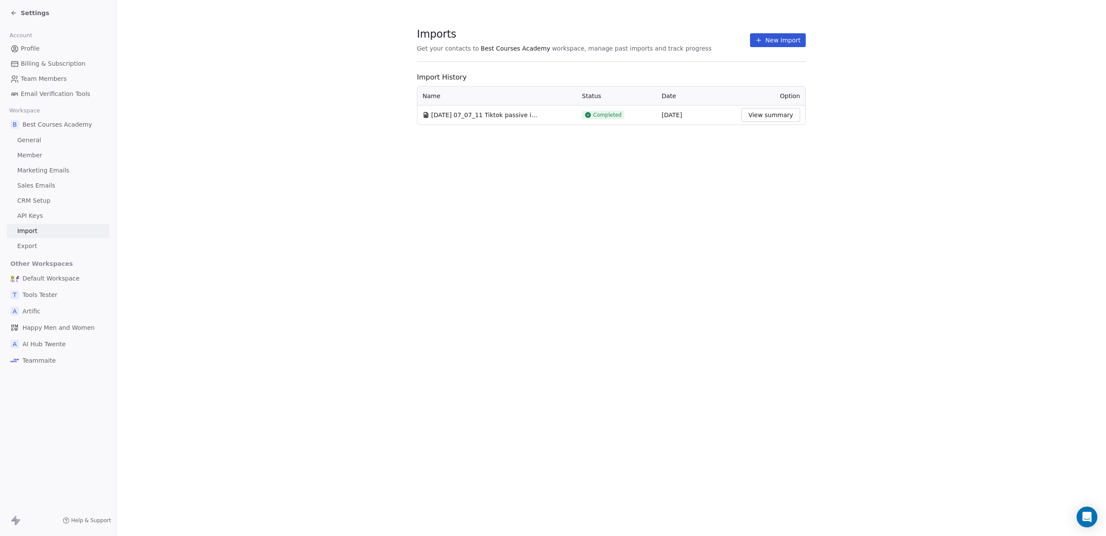
click at [766, 115] on button "View summary" at bounding box center [770, 115] width 59 height 14
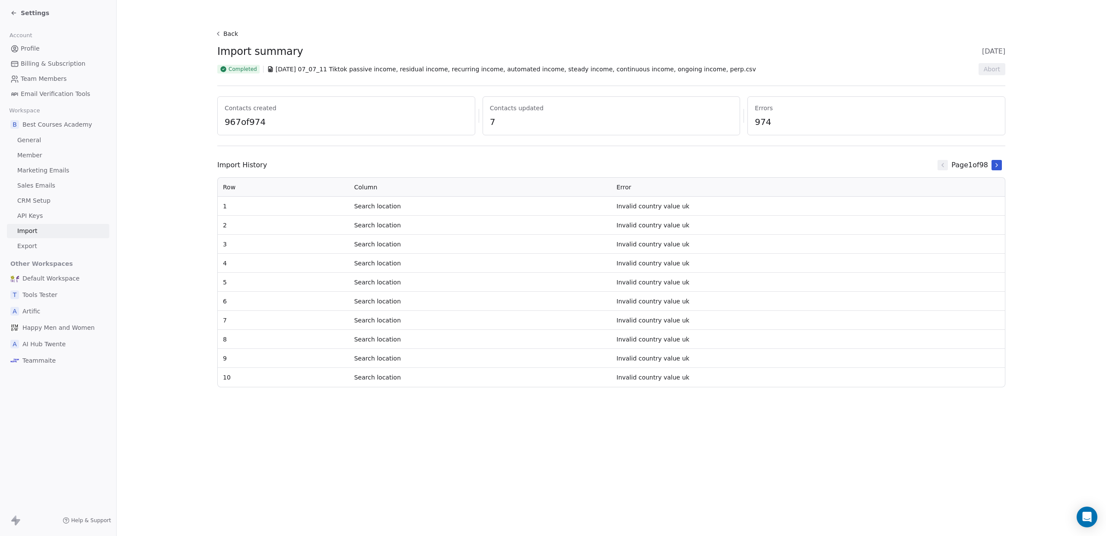
click at [35, 155] on span "Member" at bounding box center [29, 155] width 25 height 9
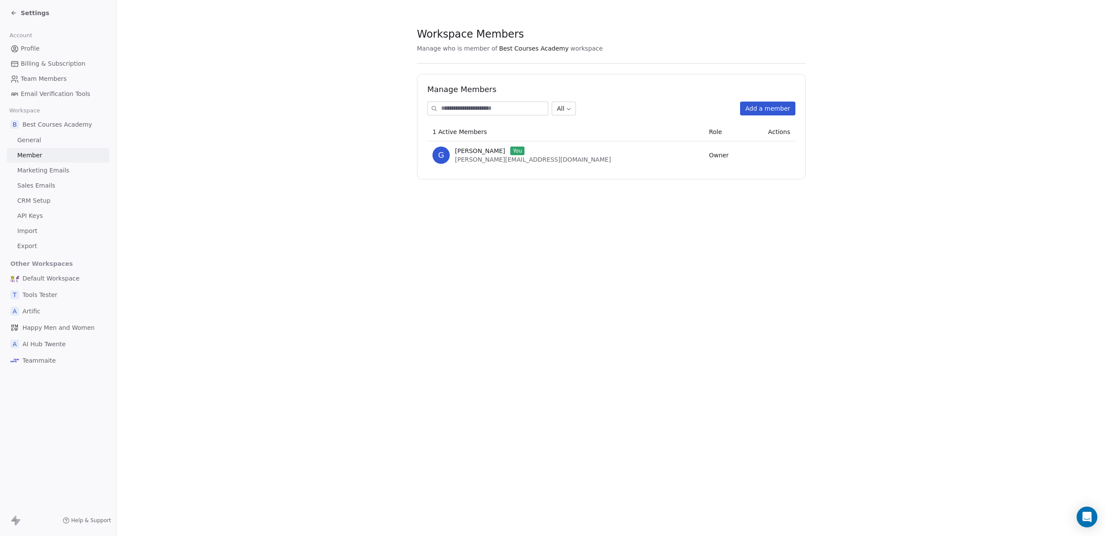
click at [16, 12] on icon at bounding box center [13, 13] width 7 height 7
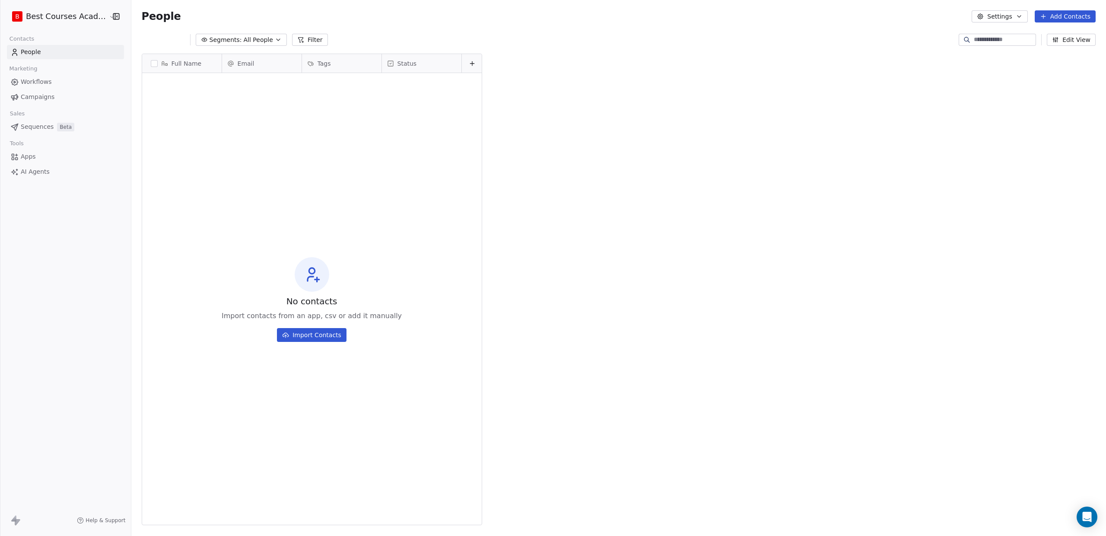
scroll to position [471, 980]
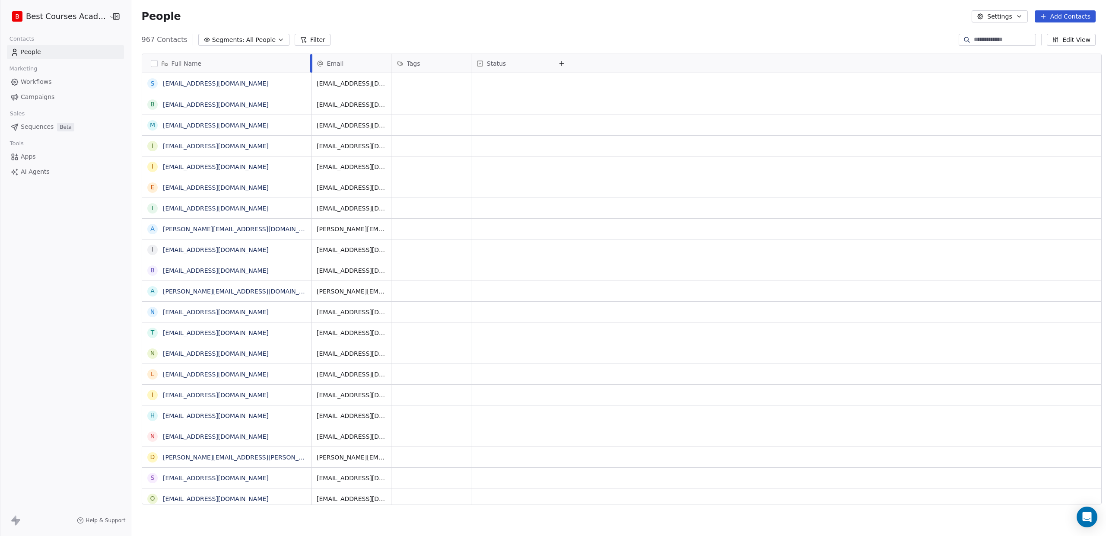
drag, startPoint x: 216, startPoint y: 69, endPoint x: 305, endPoint y: 91, distance: 92.1
click at [305, 91] on div "Full Name s [EMAIL_ADDRESS][DOMAIN_NAME] b [DOMAIN_NAME][EMAIL_ADDRESS][DOMAIN_…" at bounding box center [226, 279] width 169 height 450
drag, startPoint x: 387, startPoint y: 89, endPoint x: 406, endPoint y: 91, distance: 19.1
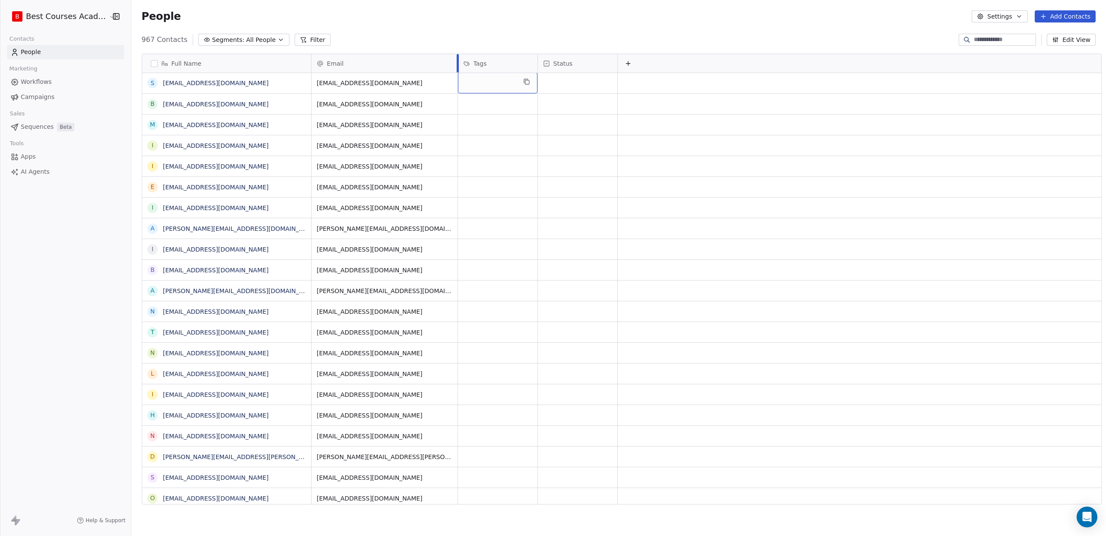
drag, startPoint x: 384, startPoint y: 57, endPoint x: 450, endPoint y: 68, distance: 67.0
click at [456, 68] on div at bounding box center [457, 63] width 2 height 19
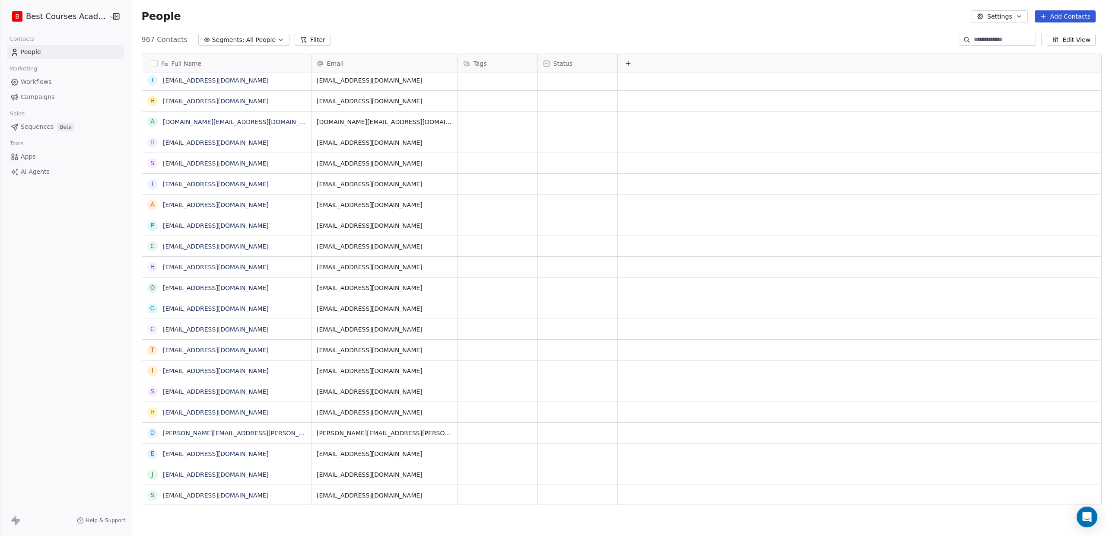
scroll to position [2306, 0]
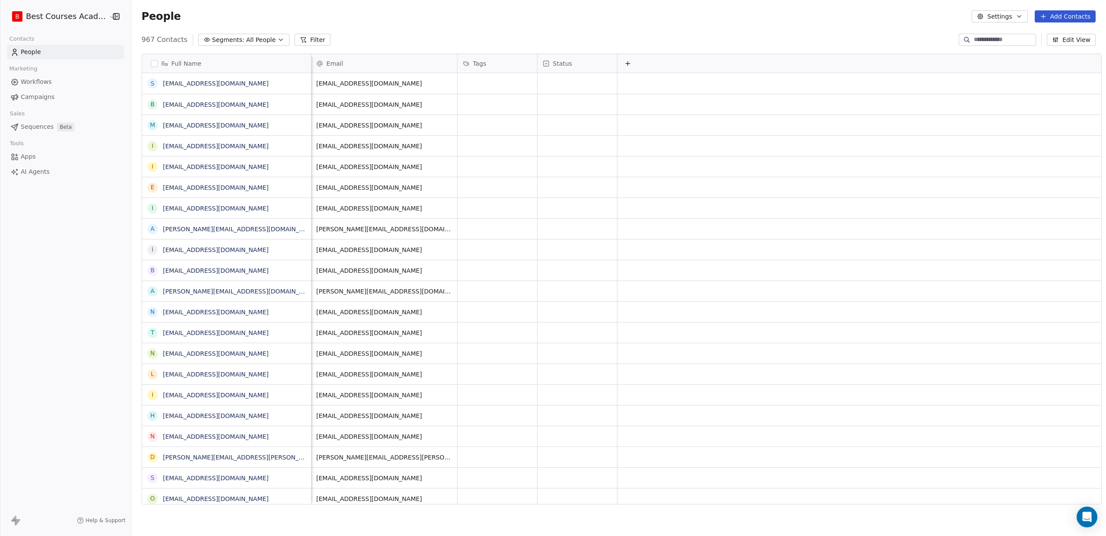
drag, startPoint x: 147, startPoint y: 62, endPoint x: 151, endPoint y: 67, distance: 5.8
click at [151, 63] on button "button" at bounding box center [154, 63] width 7 height 7
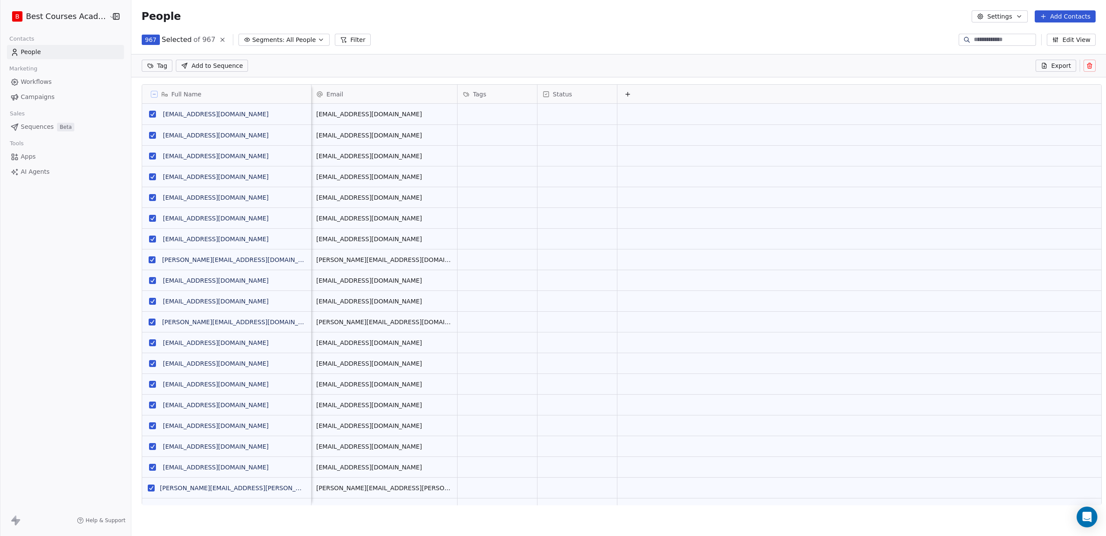
click at [155, 66] on html "B Best Courses Academy Contacts People Marketing Workflows Campaigns Sales Sequ…" at bounding box center [553, 268] width 1106 height 536
click at [161, 86] on input "**********" at bounding box center [186, 87] width 90 height 10
type input "**********"
click at [191, 111] on span "TikTok - Passive Income" at bounding box center [202, 111] width 32 height 9
click at [227, 120] on icon "Suggestions" at bounding box center [224, 119] width 5 height 5
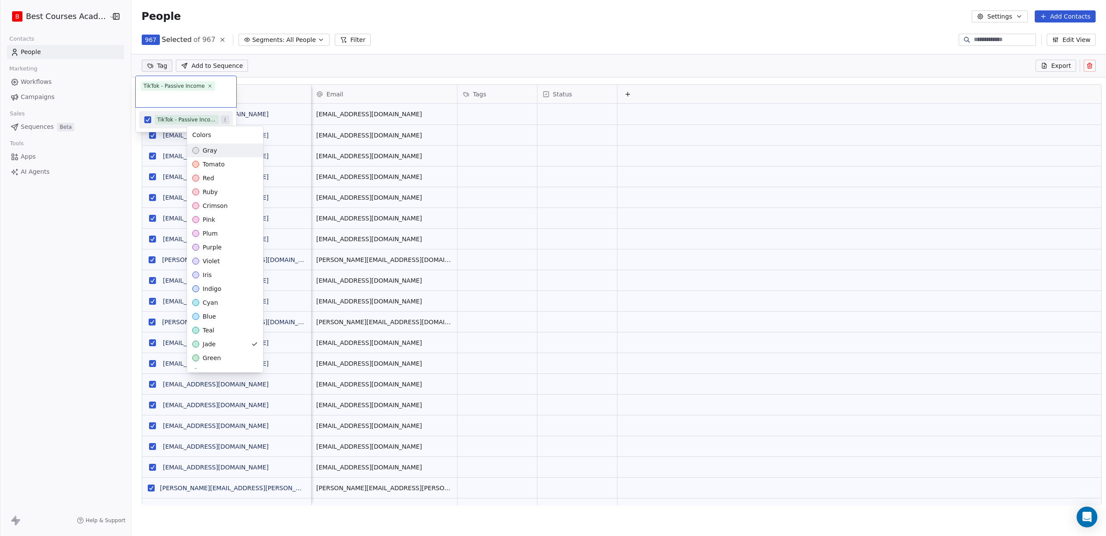
click at [294, 72] on html "B Best Courses Academy Contacts People Marketing Workflows Campaigns Sales Sequ…" at bounding box center [553, 268] width 1106 height 536
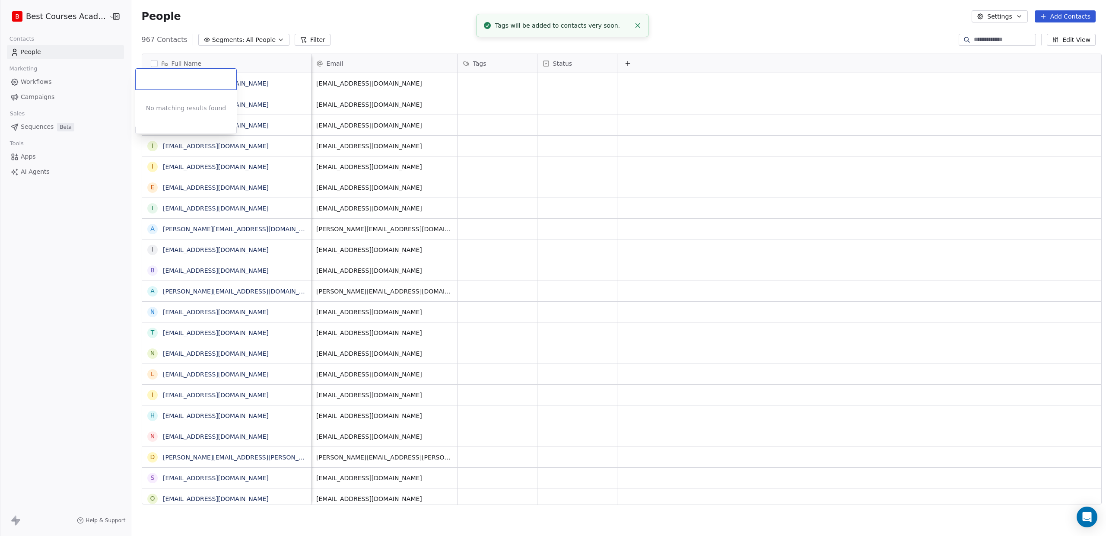
scroll to position [471, 980]
click at [301, 70] on html "B Best Courses Academy Contacts People Marketing Workflows Campaigns Sales Sequ…" at bounding box center [553, 268] width 1106 height 536
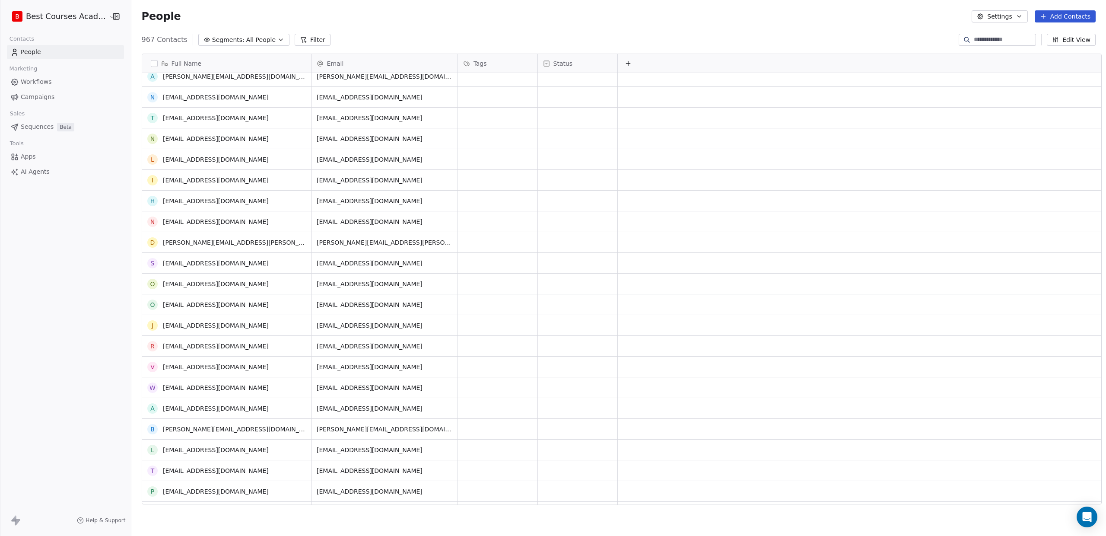
scroll to position [271, 0]
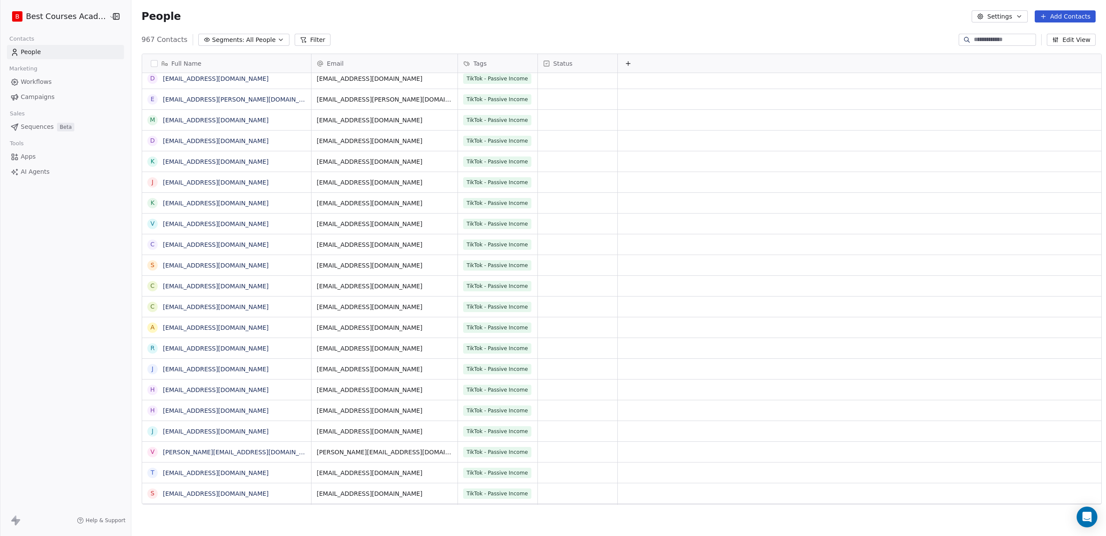
click at [49, 97] on span "Campaigns" at bounding box center [38, 96] width 34 height 9
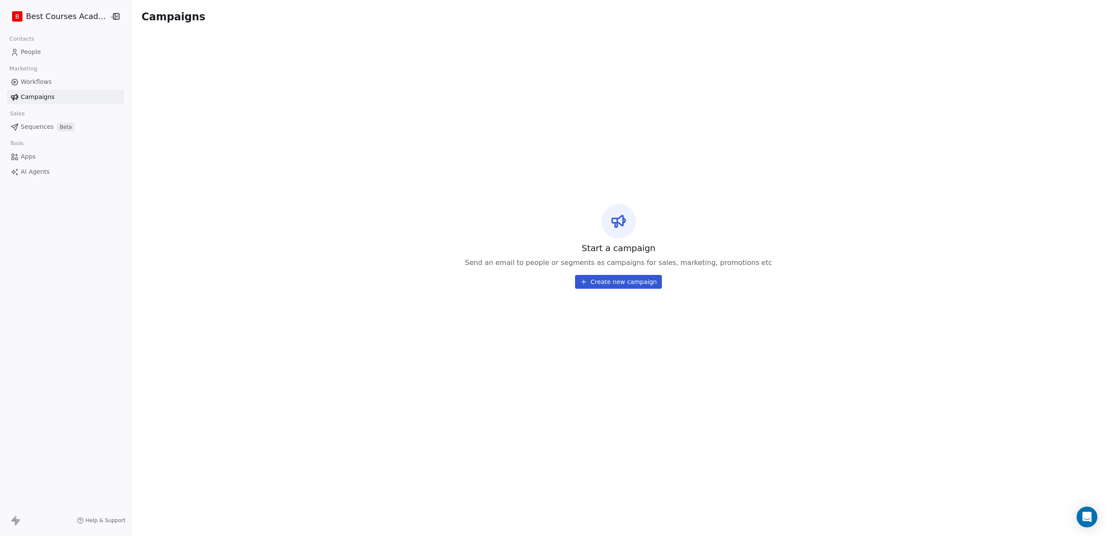
click at [616, 283] on button "Create new campaign" at bounding box center [618, 282] width 87 height 14
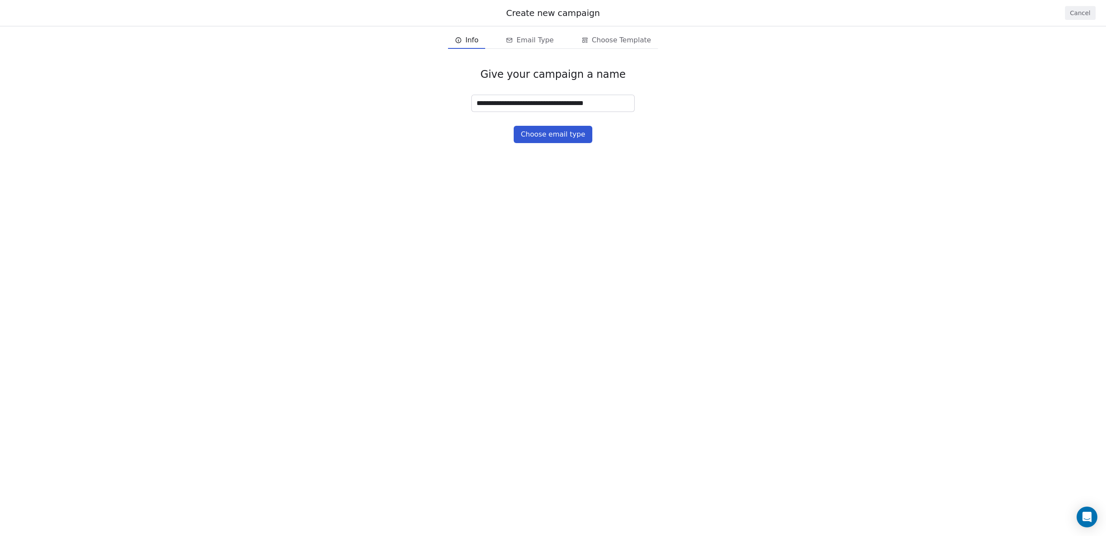
type input "**********"
click at [573, 137] on button "Choose email type" at bounding box center [552, 134] width 78 height 17
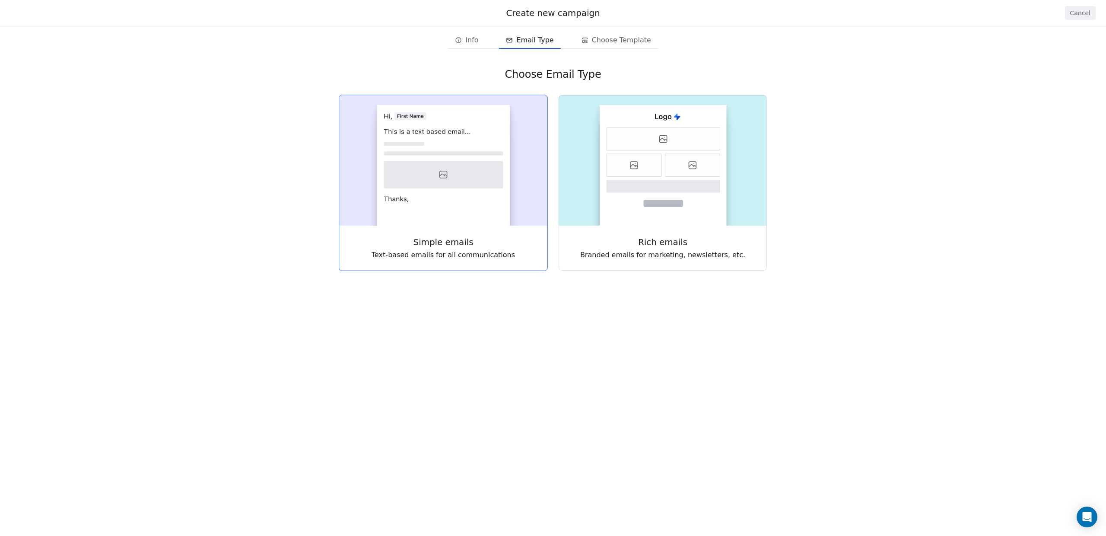
click at [477, 193] on rect at bounding box center [443, 165] width 133 height 120
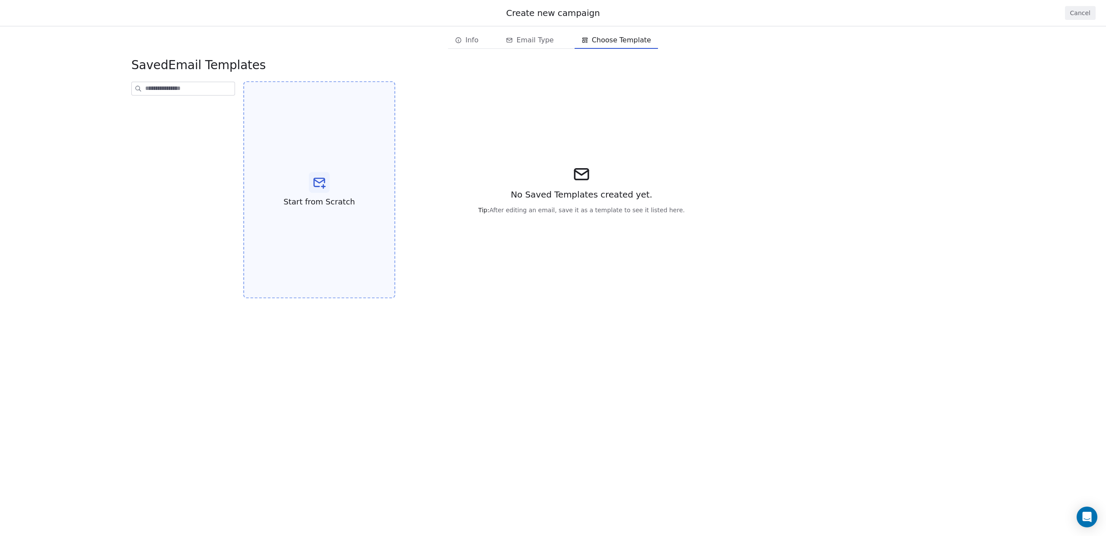
click at [320, 188] on icon at bounding box center [319, 182] width 14 height 14
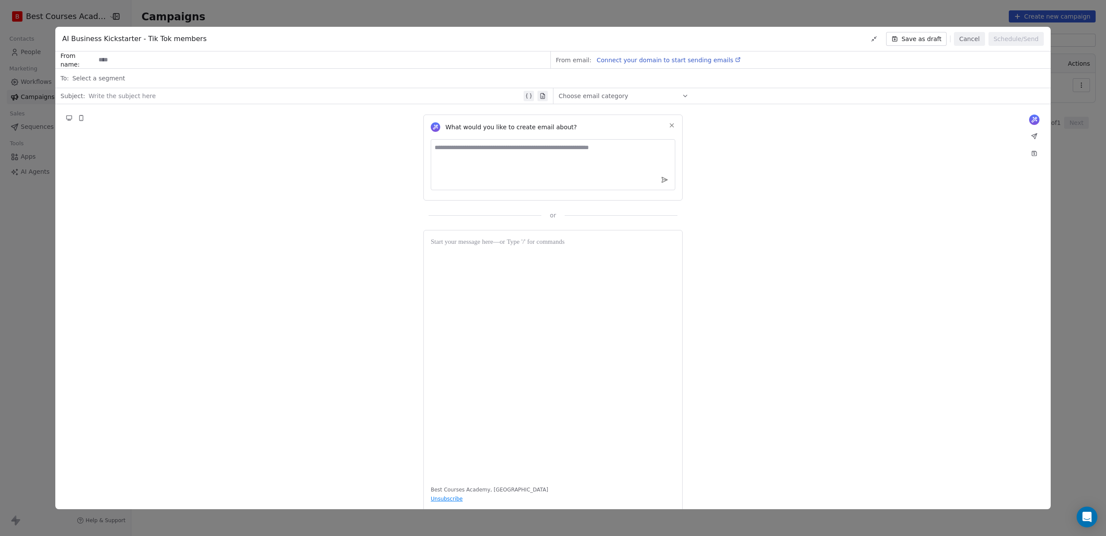
click at [228, 62] on input at bounding box center [322, 60] width 454 height 16
type input "**********"
click at [162, 79] on div "Select a segment" at bounding box center [558, 78] width 973 height 19
click at [640, 78] on div "Select a segment" at bounding box center [558, 78] width 973 height 19
click at [656, 60] on span "Connect your domain to start sending emails" at bounding box center [664, 60] width 136 height 7
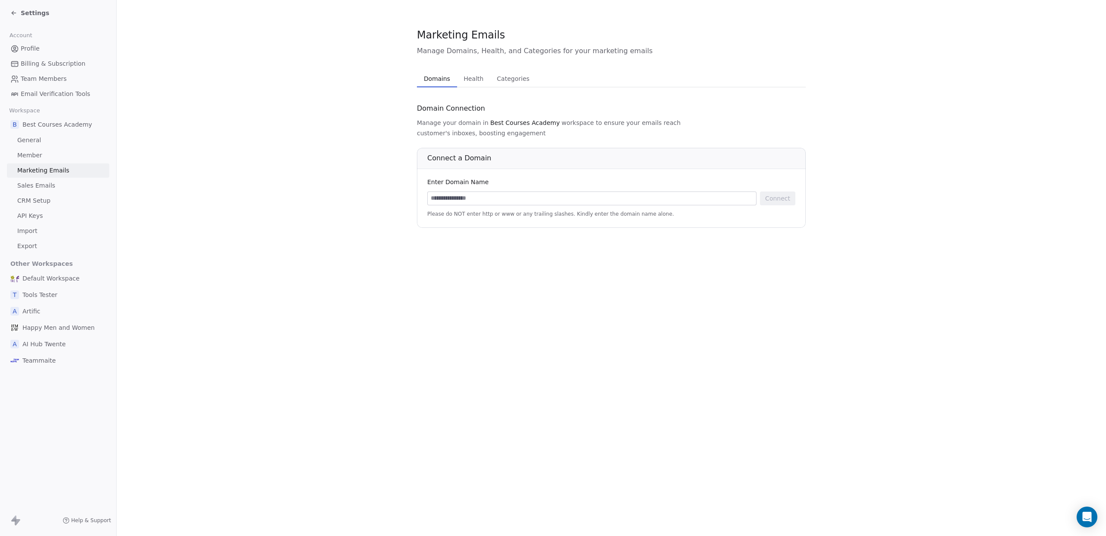
click at [486, 192] on input at bounding box center [592, 198] width 328 height 13
type input "*********"
click at [784, 191] on button "Connect" at bounding box center [777, 198] width 35 height 14
click at [638, 24] on line "Close toast" at bounding box center [638, 26] width 4 height 4
click at [477, 80] on span "Health" at bounding box center [473, 79] width 27 height 12
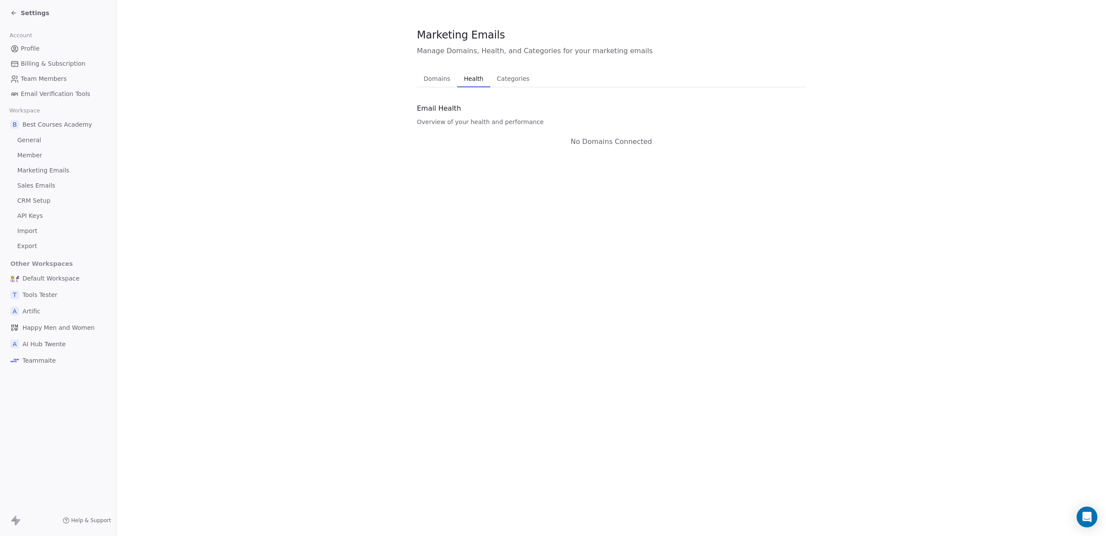
click at [506, 82] on span "Categories" at bounding box center [512, 79] width 39 height 12
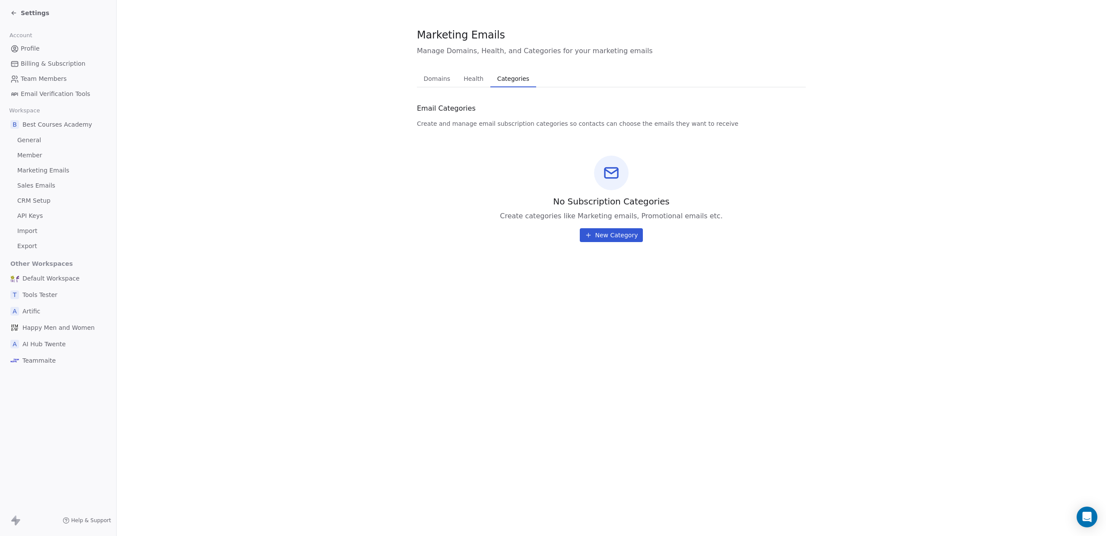
click at [437, 83] on span "Domains" at bounding box center [437, 79] width 34 height 12
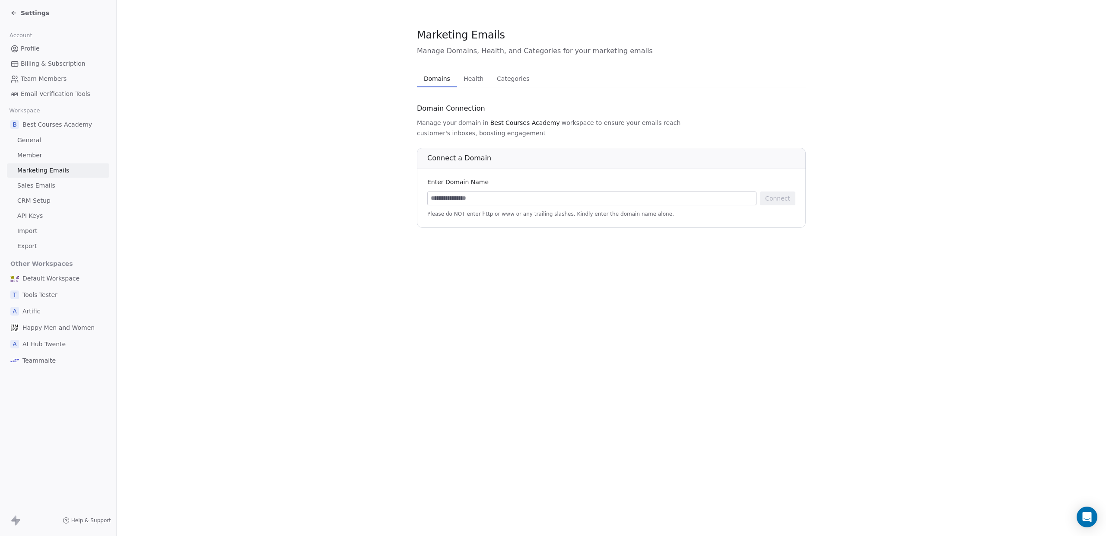
click at [451, 192] on input at bounding box center [592, 198] width 328 height 13
type input "**********"
click at [775, 191] on button "Connect" at bounding box center [777, 198] width 35 height 14
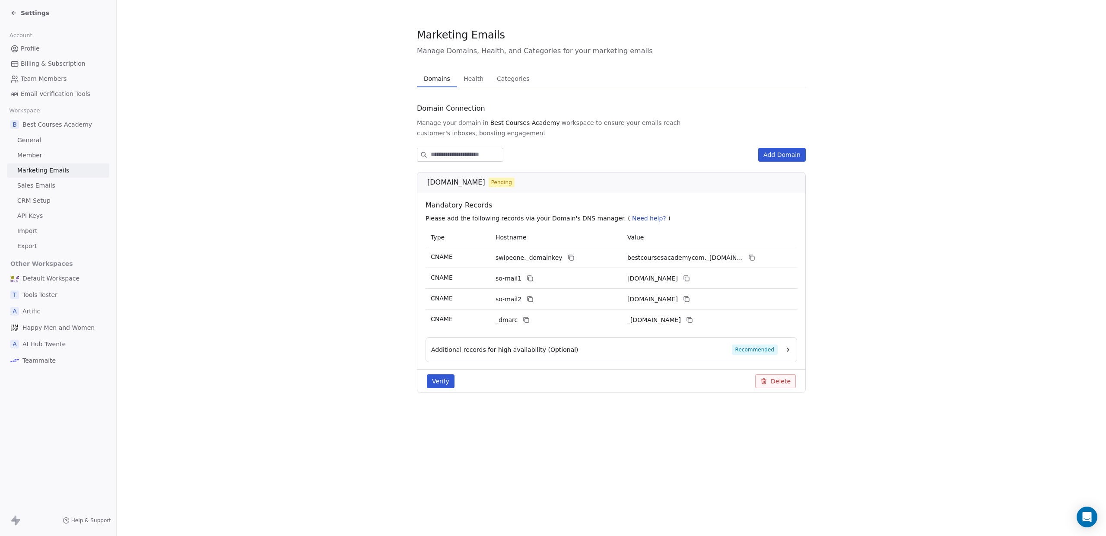
click at [632, 215] on span "Need help?" at bounding box center [649, 218] width 34 height 7
click at [635, 215] on span "Need help?" at bounding box center [649, 218] width 34 height 7
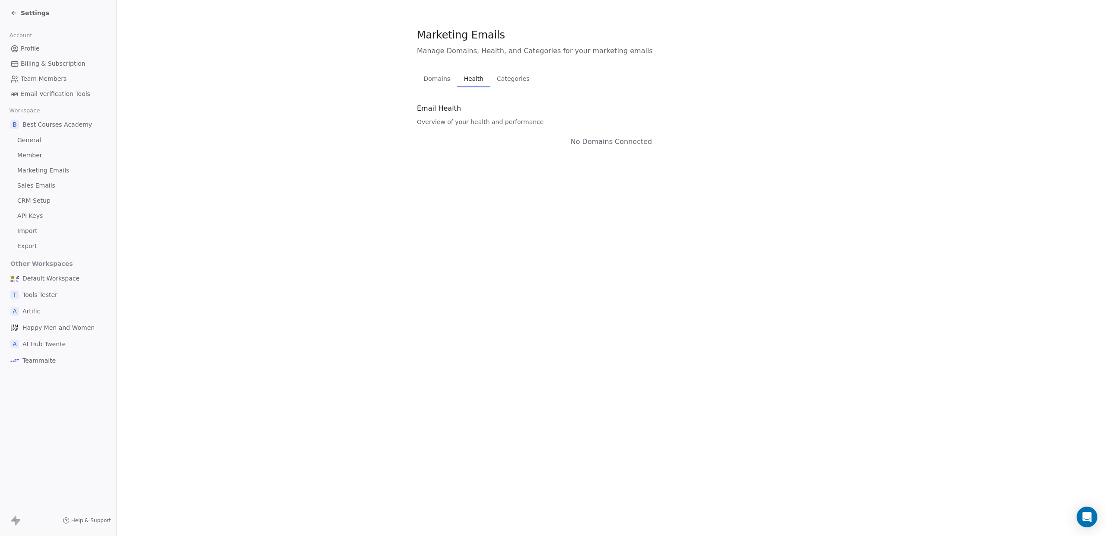
click at [476, 78] on span "Health" at bounding box center [473, 79] width 26 height 12
click at [513, 77] on span "Categories" at bounding box center [512, 79] width 39 height 12
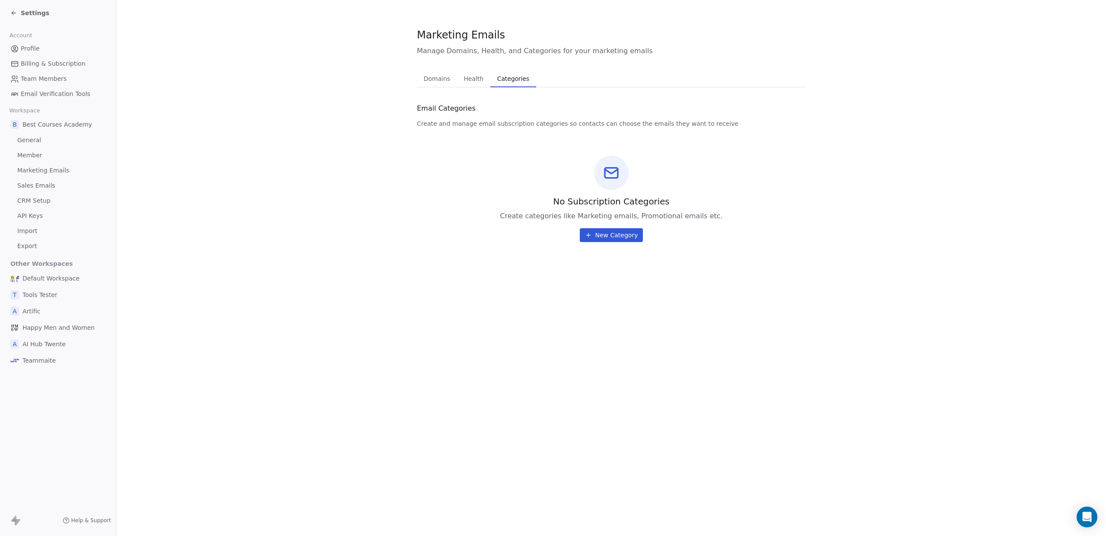
click at [406, 75] on section "Marketing Emails Manage Domains, Health, and Categories for your marketing emai…" at bounding box center [611, 134] width 989 height 269
click at [426, 75] on span "Domains" at bounding box center [437, 79] width 34 height 12
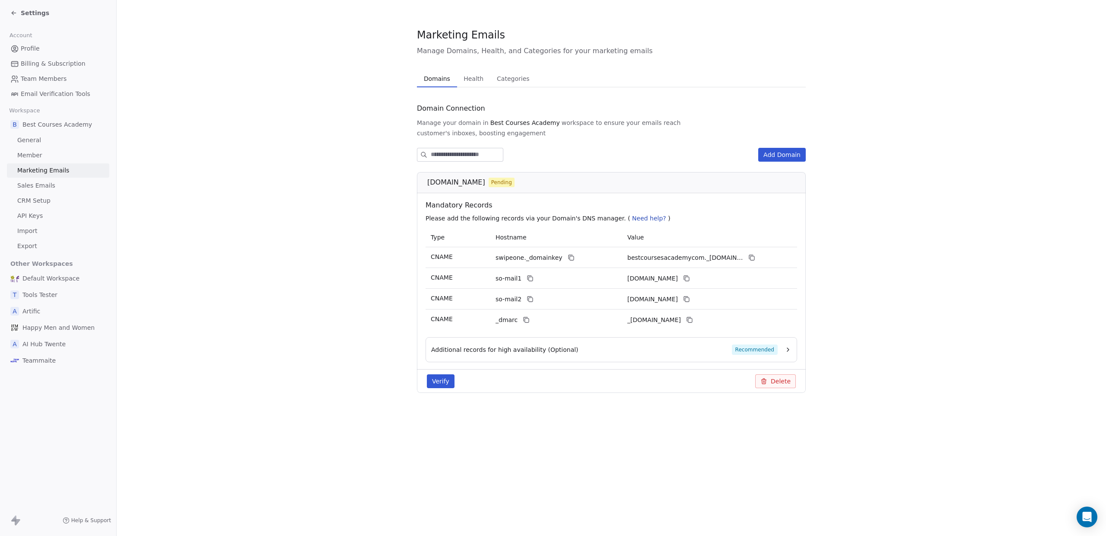
click at [778, 374] on button "Delete" at bounding box center [775, 381] width 41 height 14
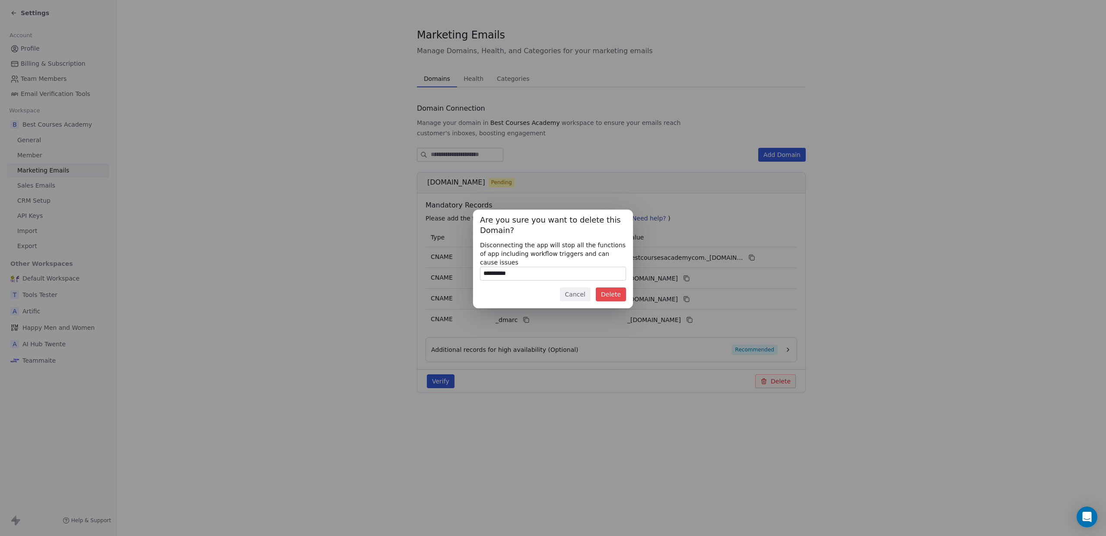
type input "**********"
click at [622, 297] on button "Delete" at bounding box center [611, 294] width 30 height 14
